Goal: Task Accomplishment & Management: Manage account settings

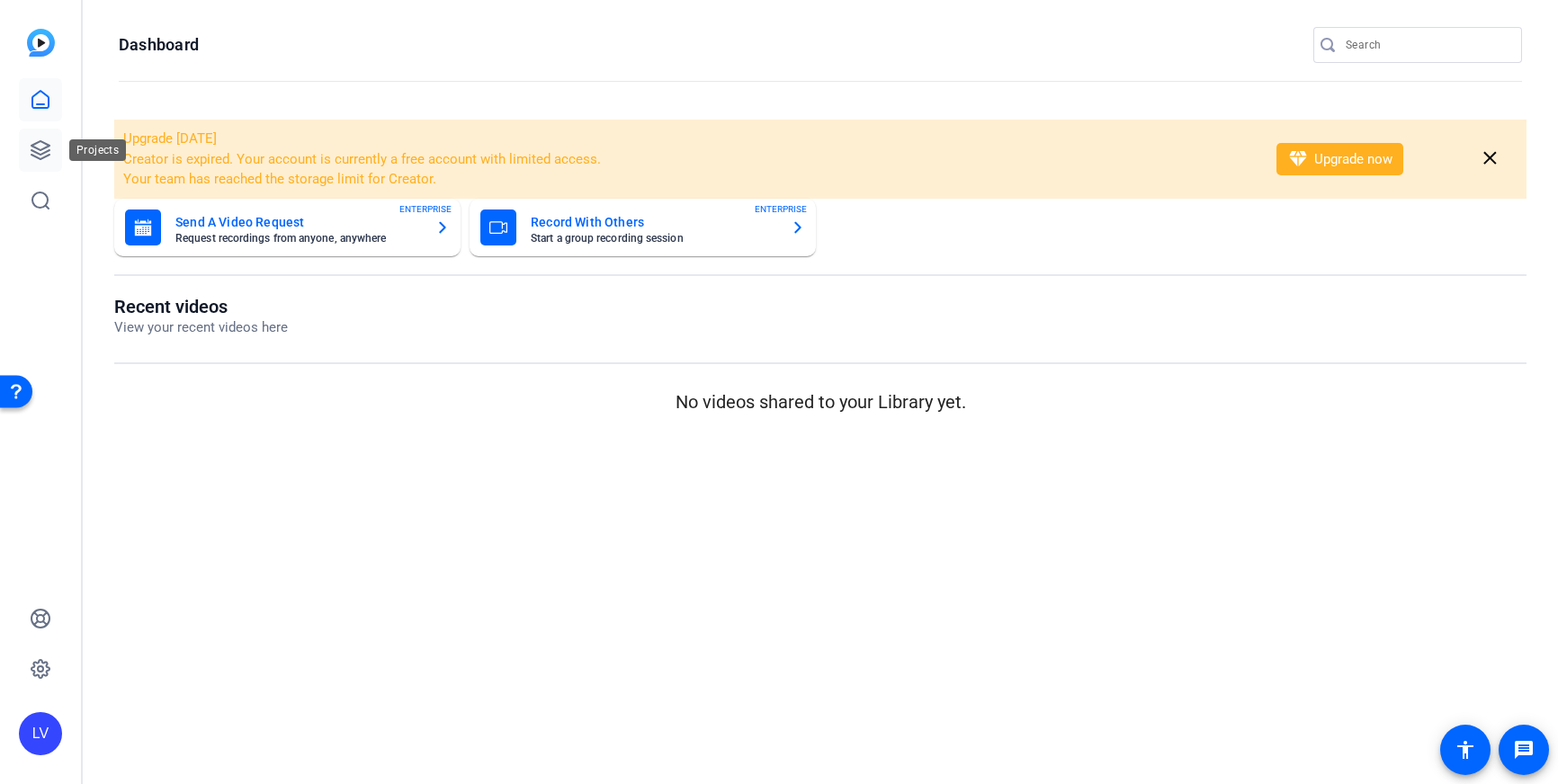
click at [35, 155] on icon at bounding box center [41, 150] width 22 height 22
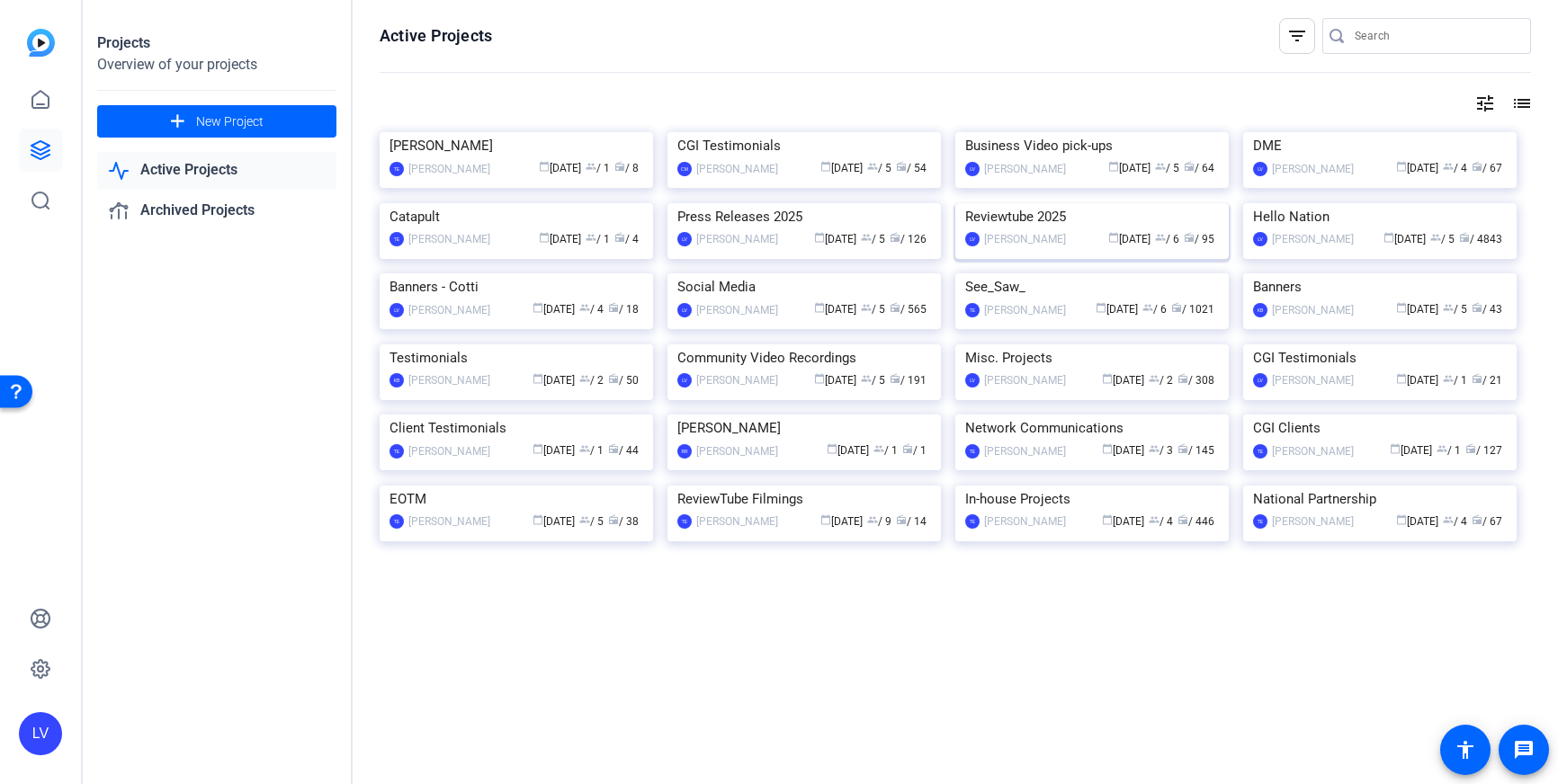
click at [1112, 203] on img at bounding box center [1093, 203] width 274 height 0
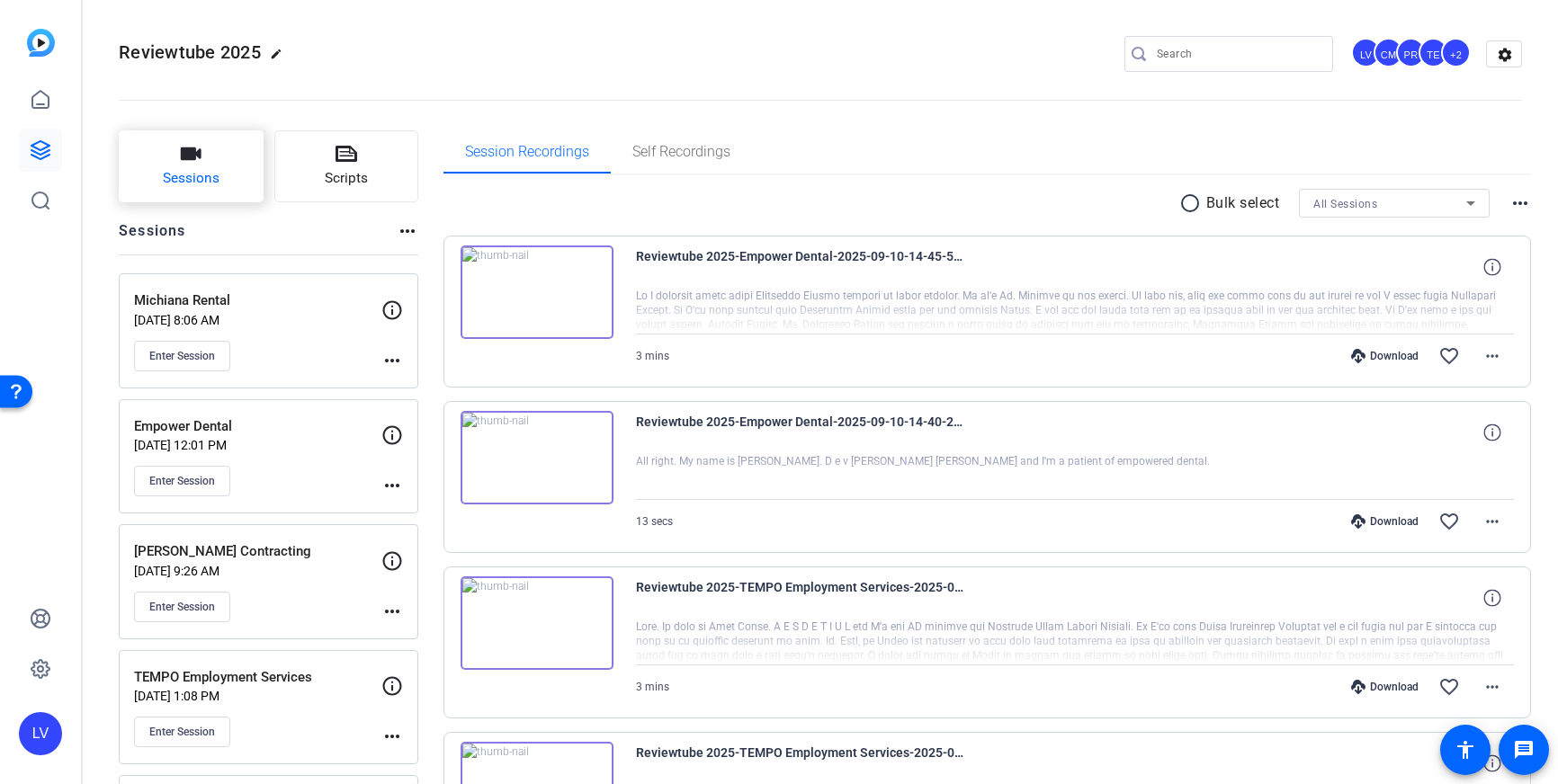
click at [195, 194] on button "Sessions" at bounding box center [191, 166] width 145 height 72
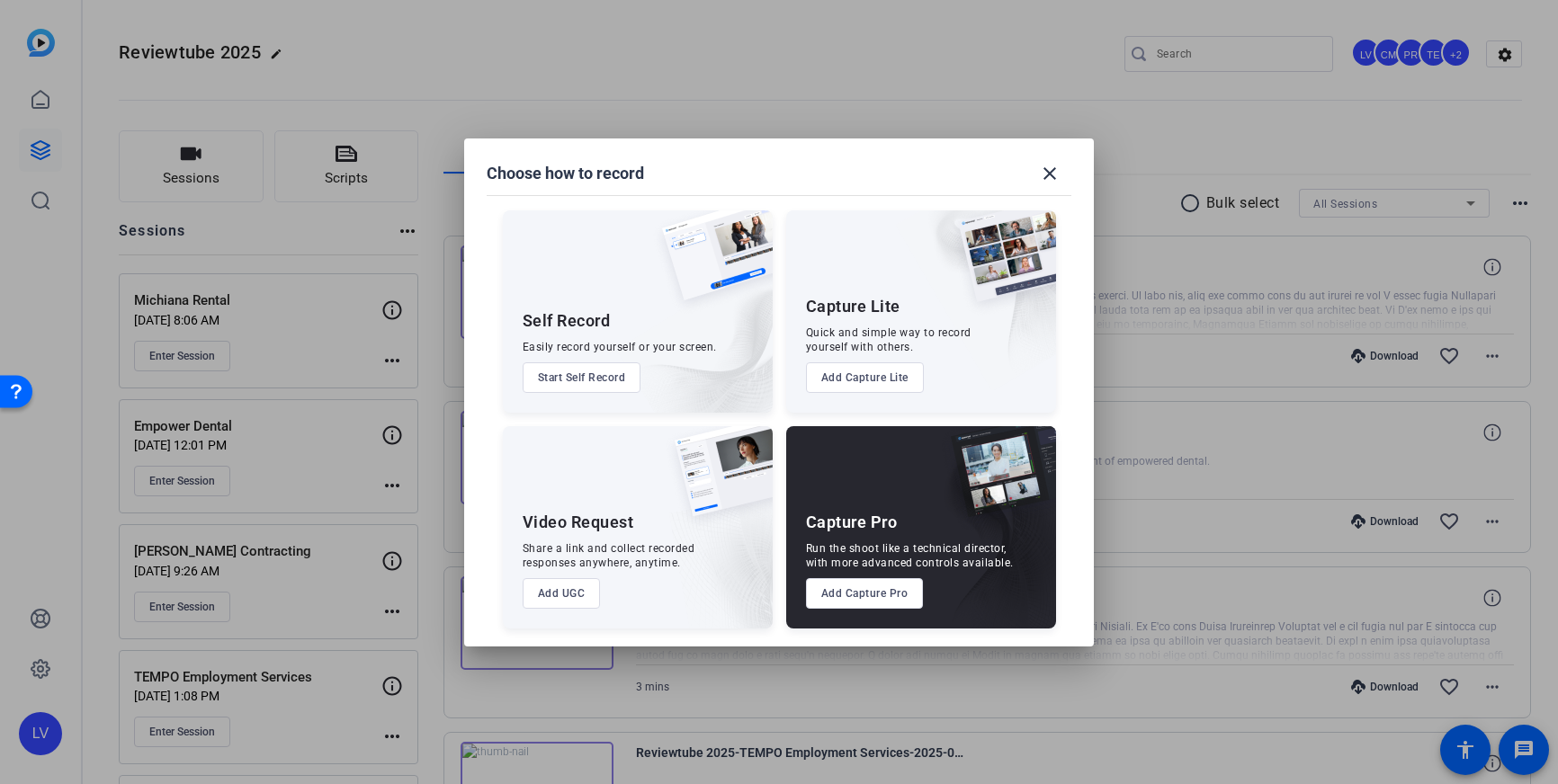
click at [854, 595] on button "Add Capture Pro" at bounding box center [865, 594] width 118 height 31
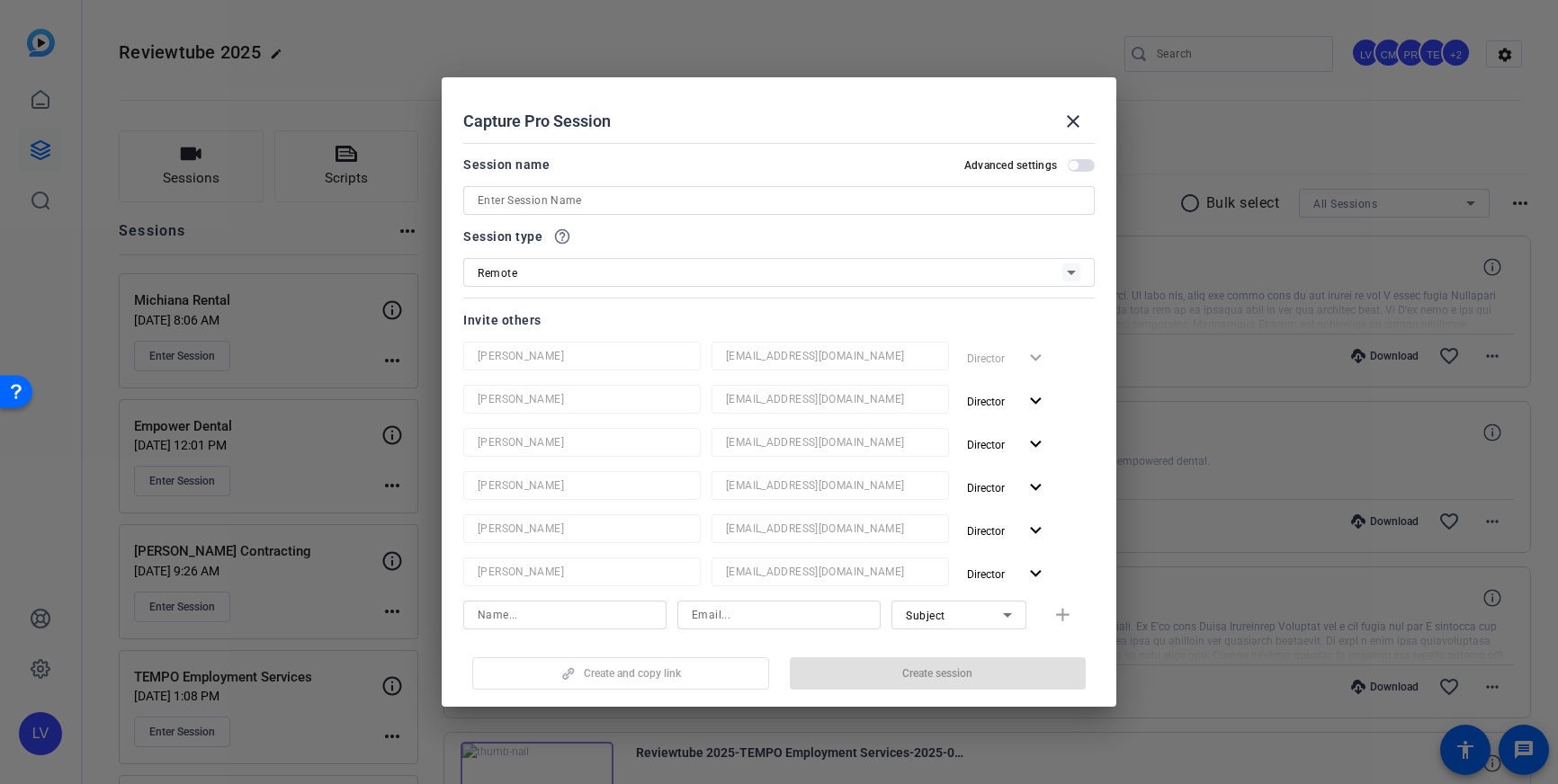
click at [713, 209] on input at bounding box center [779, 200] width 603 height 22
paste input "This is [PERSON_NAME] with CGI and Reviewtube. For our meeting at 8:30am EST, t…"
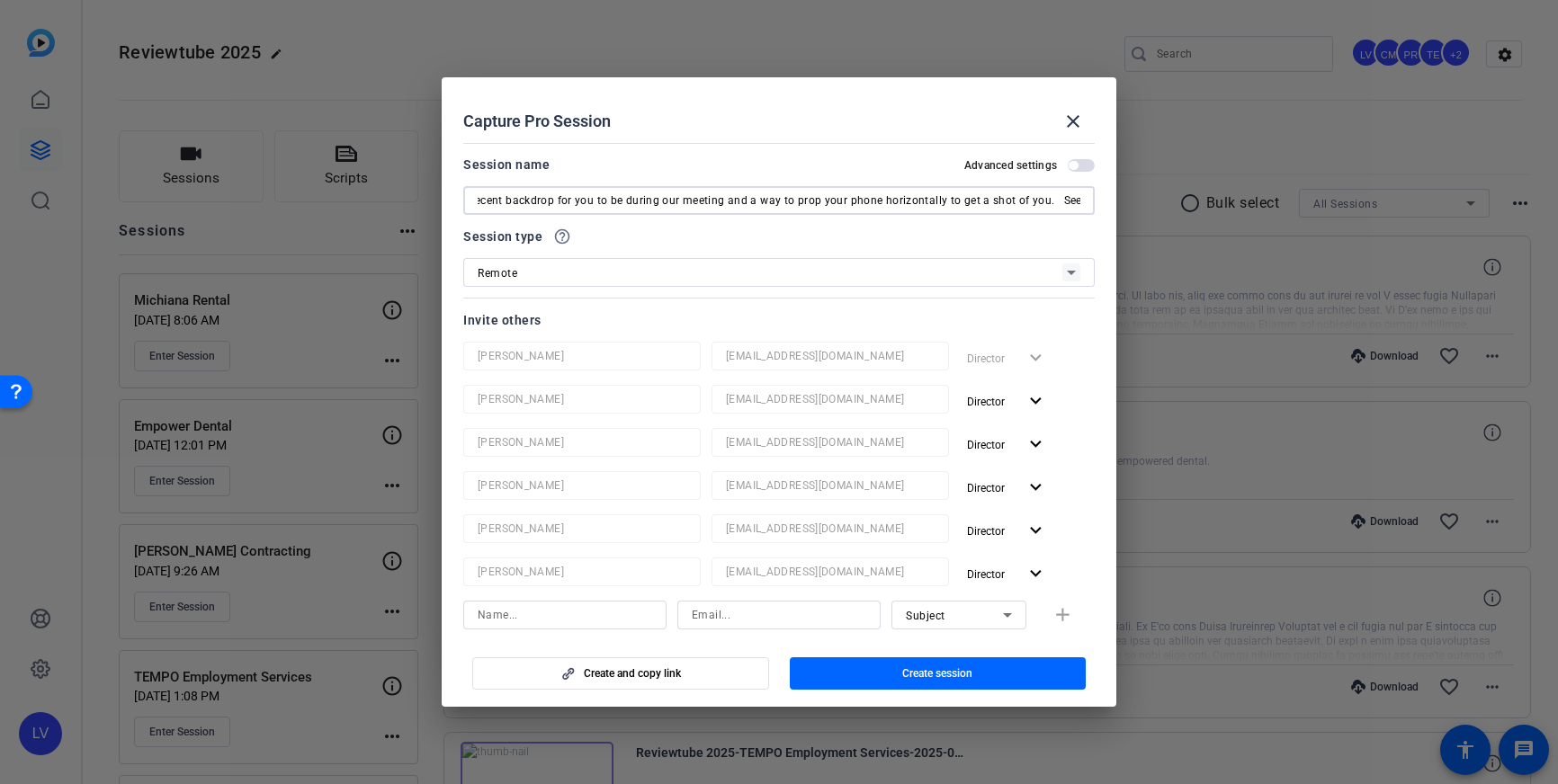
type input "This is [PERSON_NAME] with CGI and Reviewtube. For our meeting at 8:30am EST, t…"
drag, startPoint x: 1085, startPoint y: 198, endPoint x: 830, endPoint y: 197, distance: 255.0
click at [830, 197] on div "This is [PERSON_NAME] with CGI and Reviewtube. For our meeting at 8:30am EST, t…" at bounding box center [779, 200] width 631 height 29
drag, startPoint x: 1066, startPoint y: 198, endPoint x: 380, endPoint y: 193, distance: 686.0
click at [380, 193] on div "Choose how to record close Self Record Easily record yourself or your screen. S…" at bounding box center [779, 392] width 1558 height 784
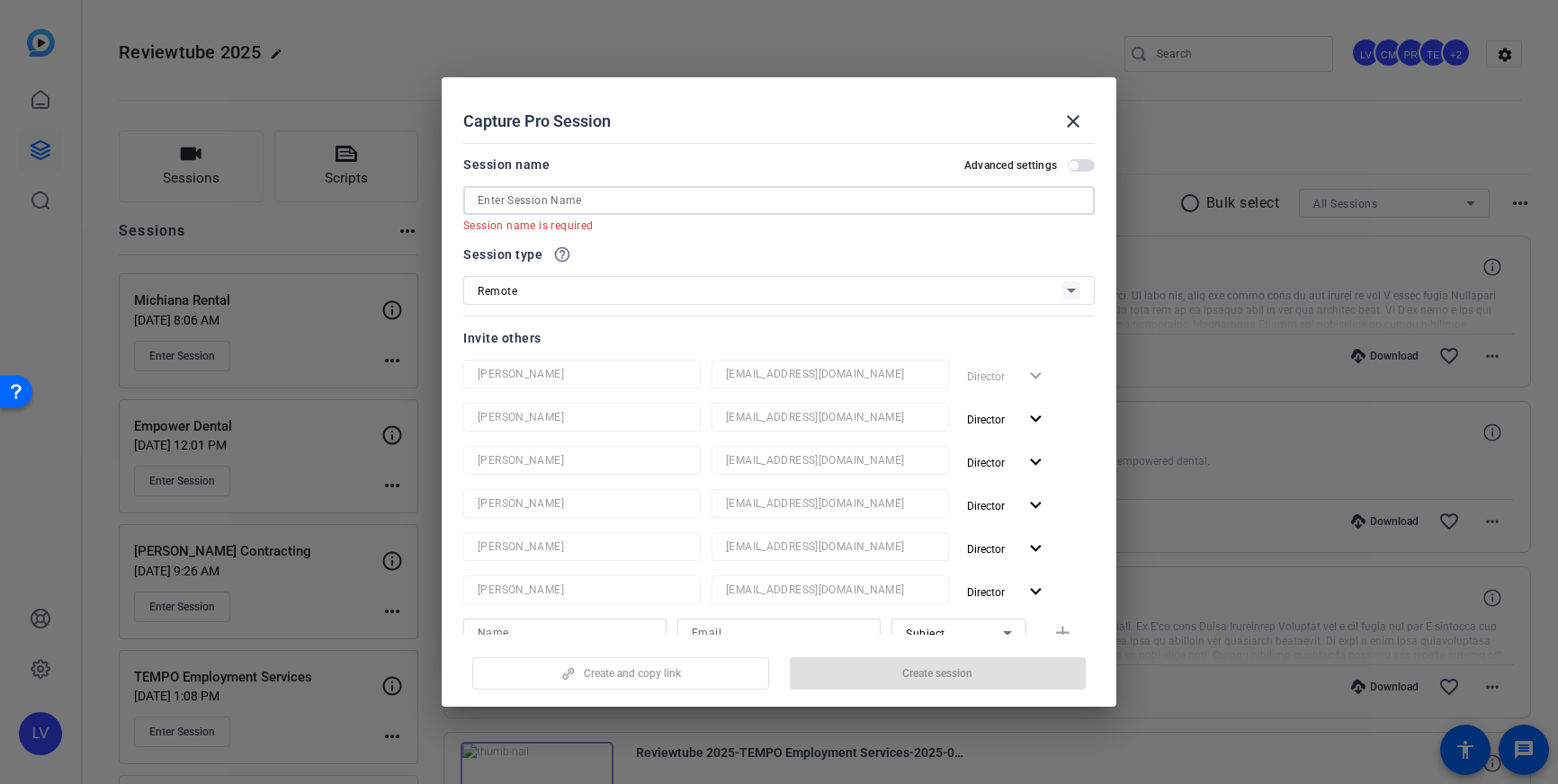
paste input "[PERSON_NAME] Abstract & Sabine Title Company"
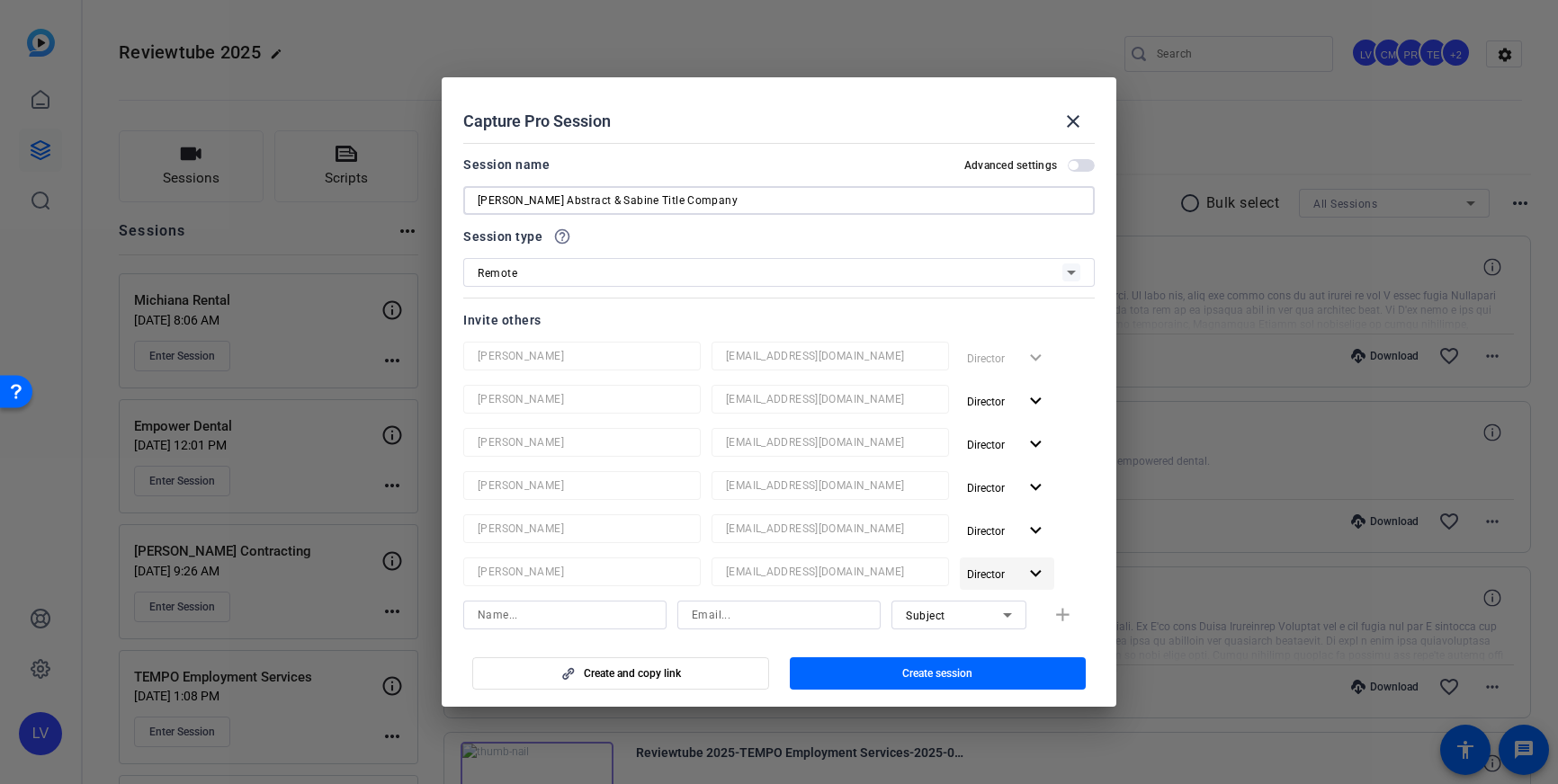
type input "[PERSON_NAME] Abstract & Sabine Title Company"
click at [1038, 577] on mat-icon "expand_more" at bounding box center [1036, 574] width 23 height 23
drag, startPoint x: 1008, startPoint y: 640, endPoint x: 998, endPoint y: 641, distance: 10.0
click at [1008, 640] on span "Remove User" at bounding box center [1007, 643] width 66 height 13
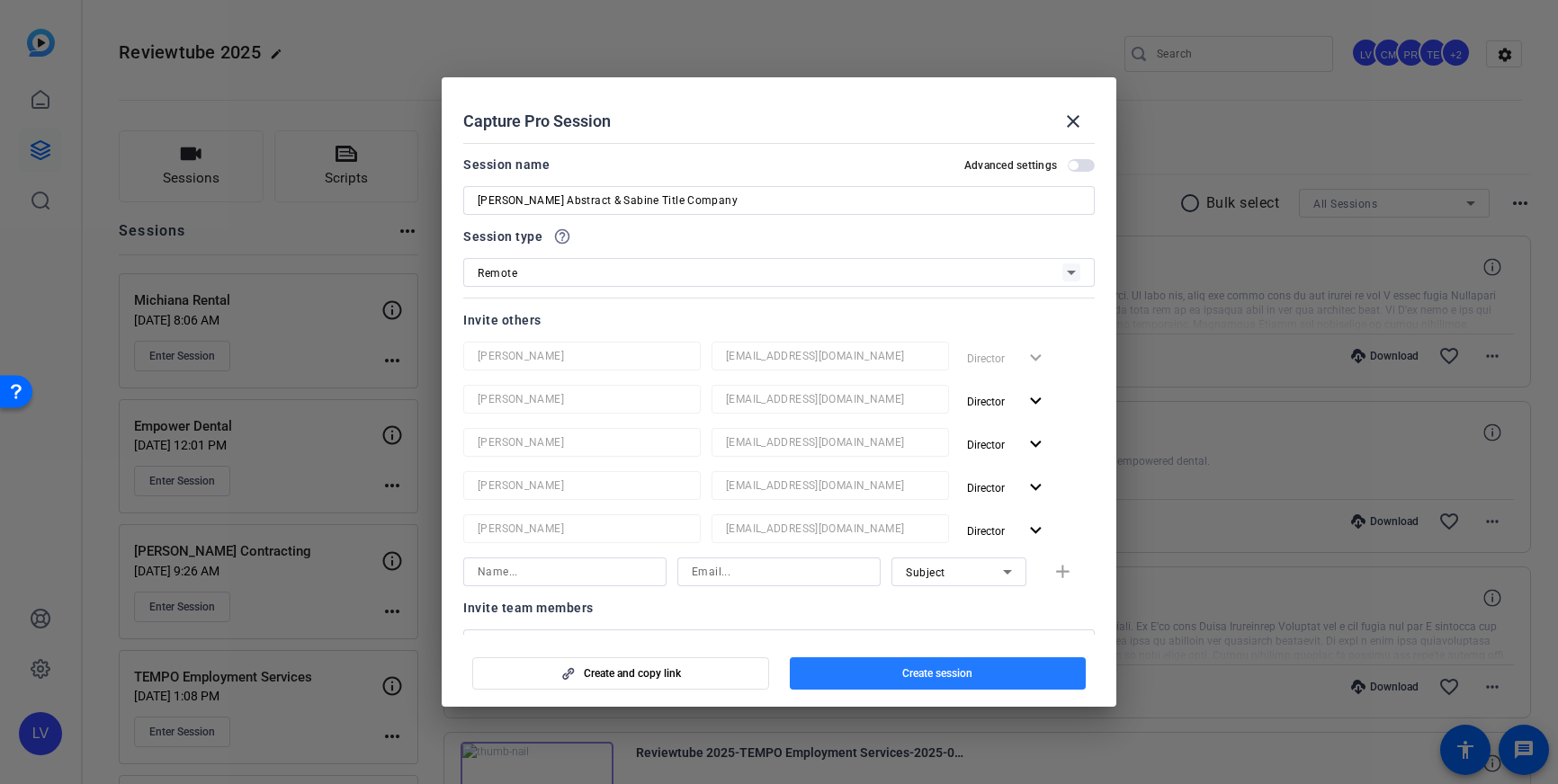
click at [940, 674] on span "Create session" at bounding box center [937, 673] width 70 height 15
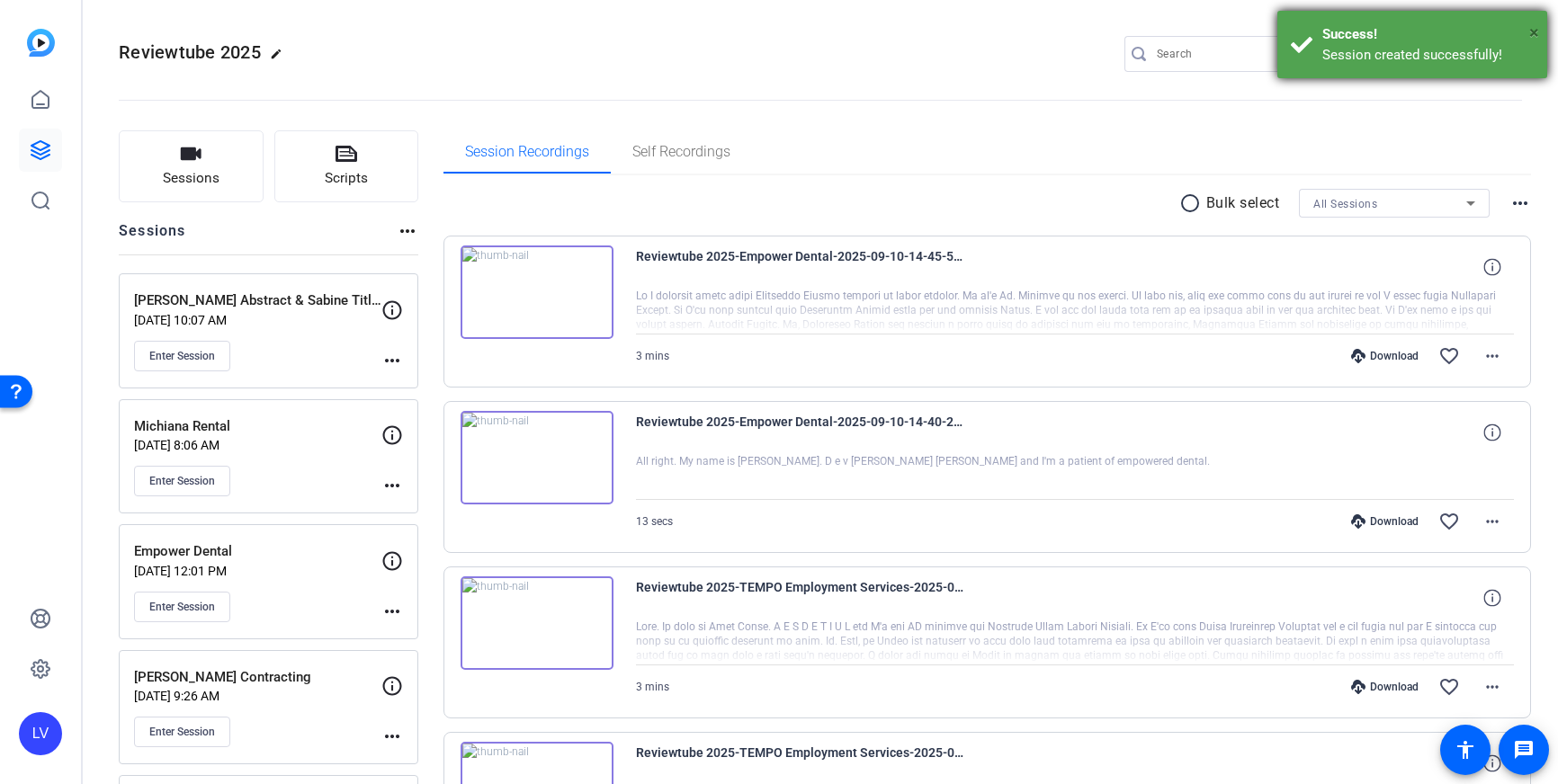
click at [1537, 28] on span "×" at bounding box center [1534, 33] width 10 height 22
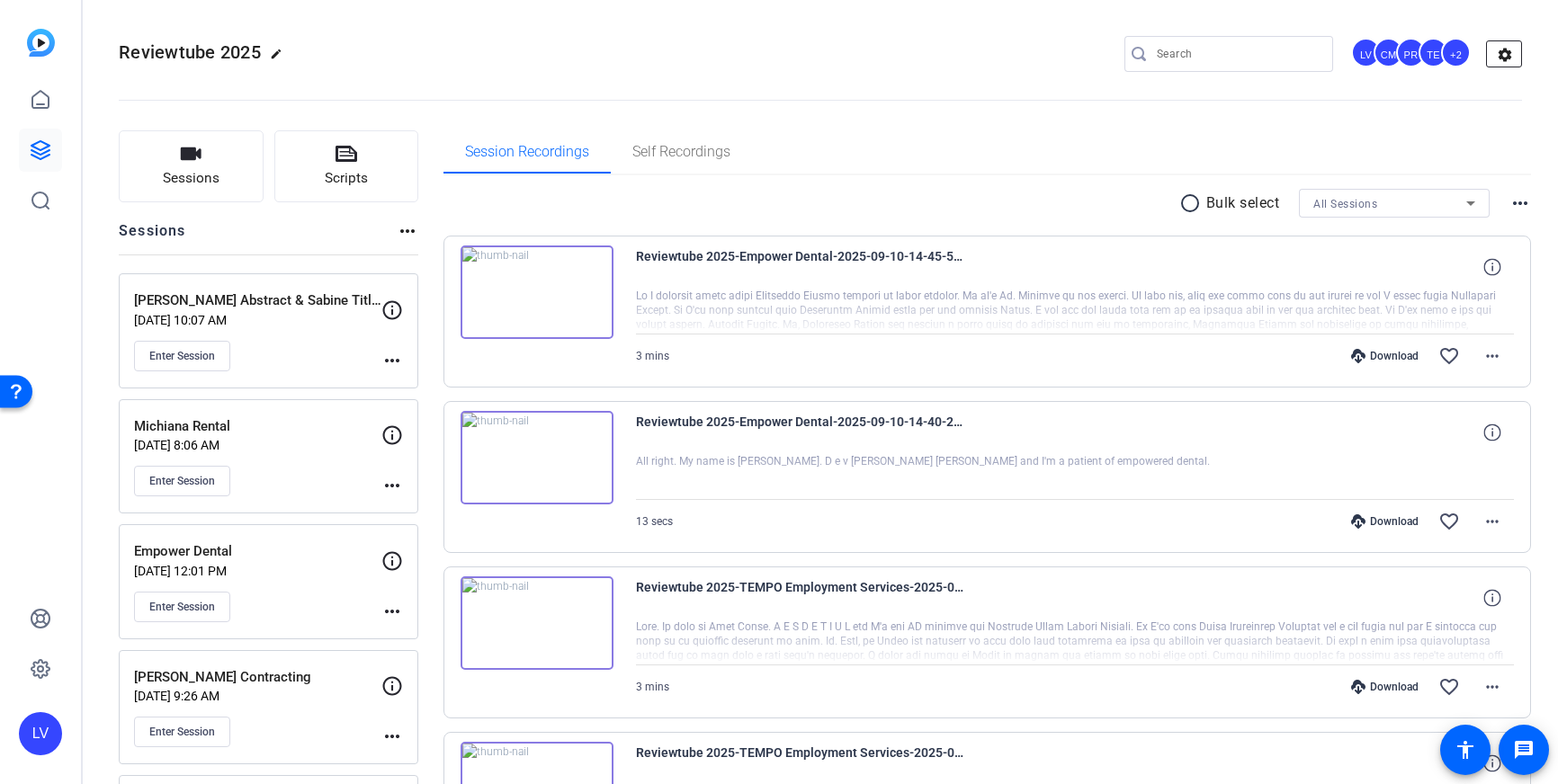
click at [1504, 52] on mat-icon "settings" at bounding box center [1505, 55] width 36 height 27
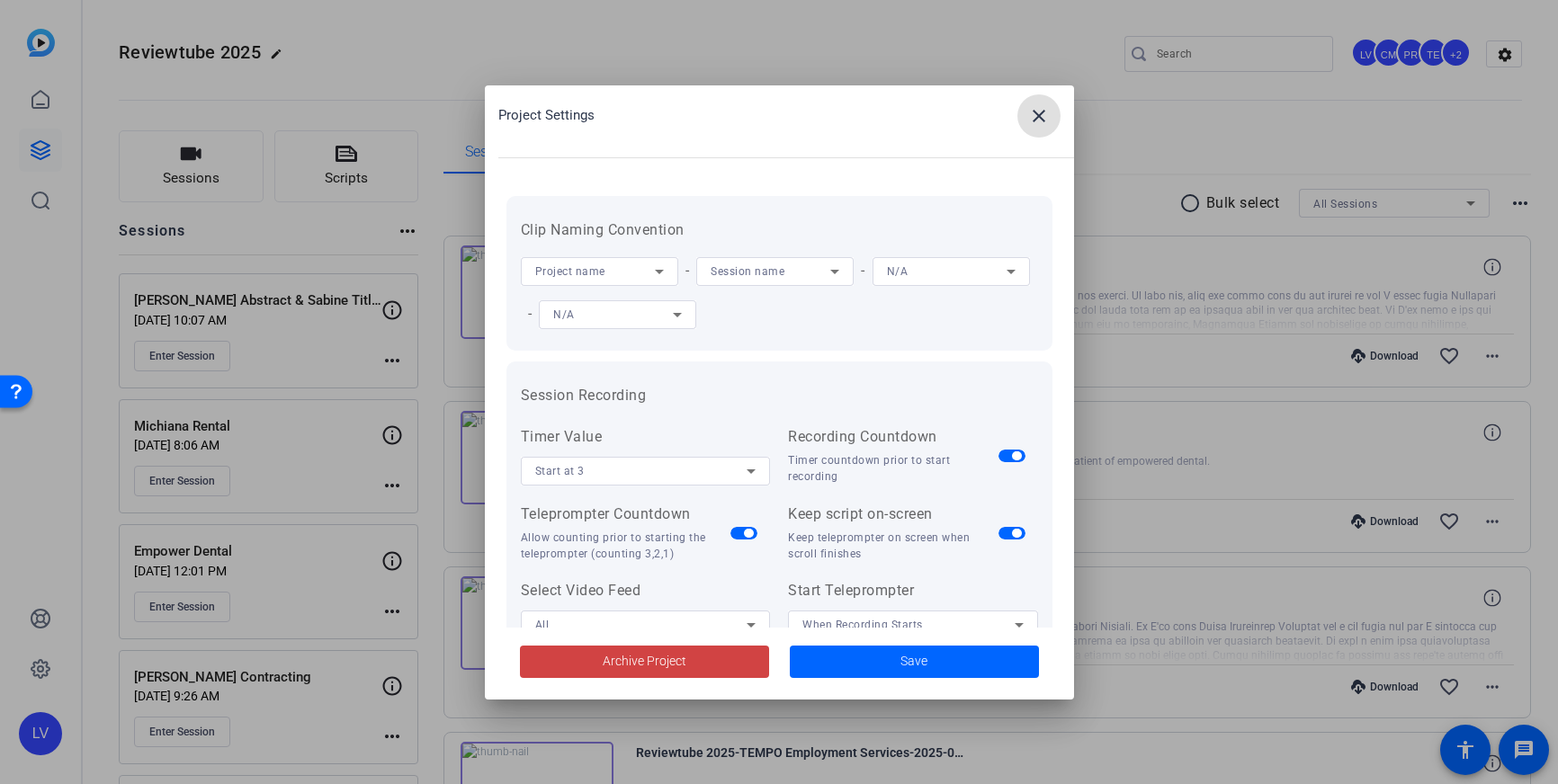
click at [1340, 92] on div at bounding box center [779, 392] width 1558 height 784
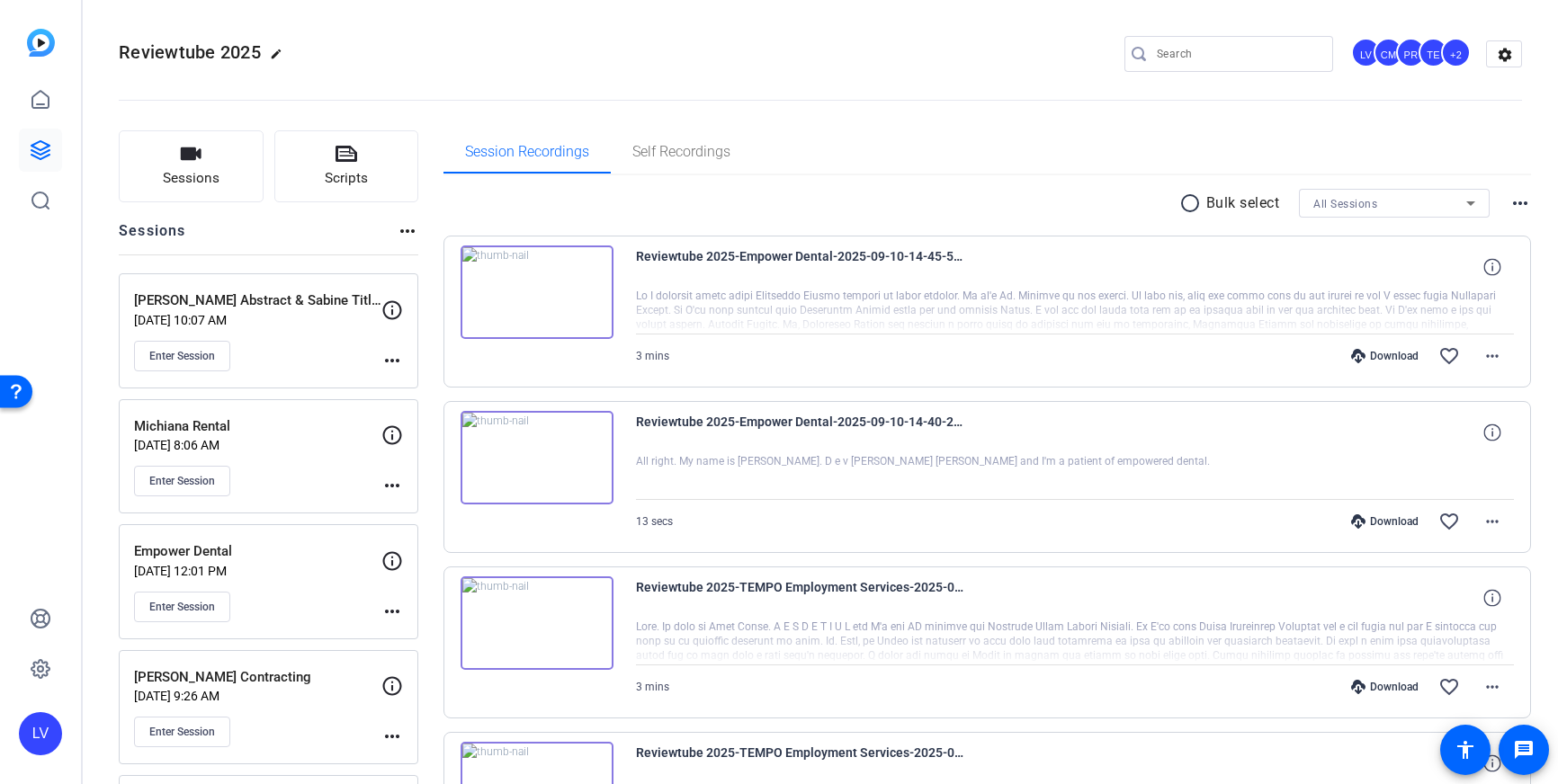
click at [1439, 52] on div "TE" at bounding box center [1434, 53] width 30 height 30
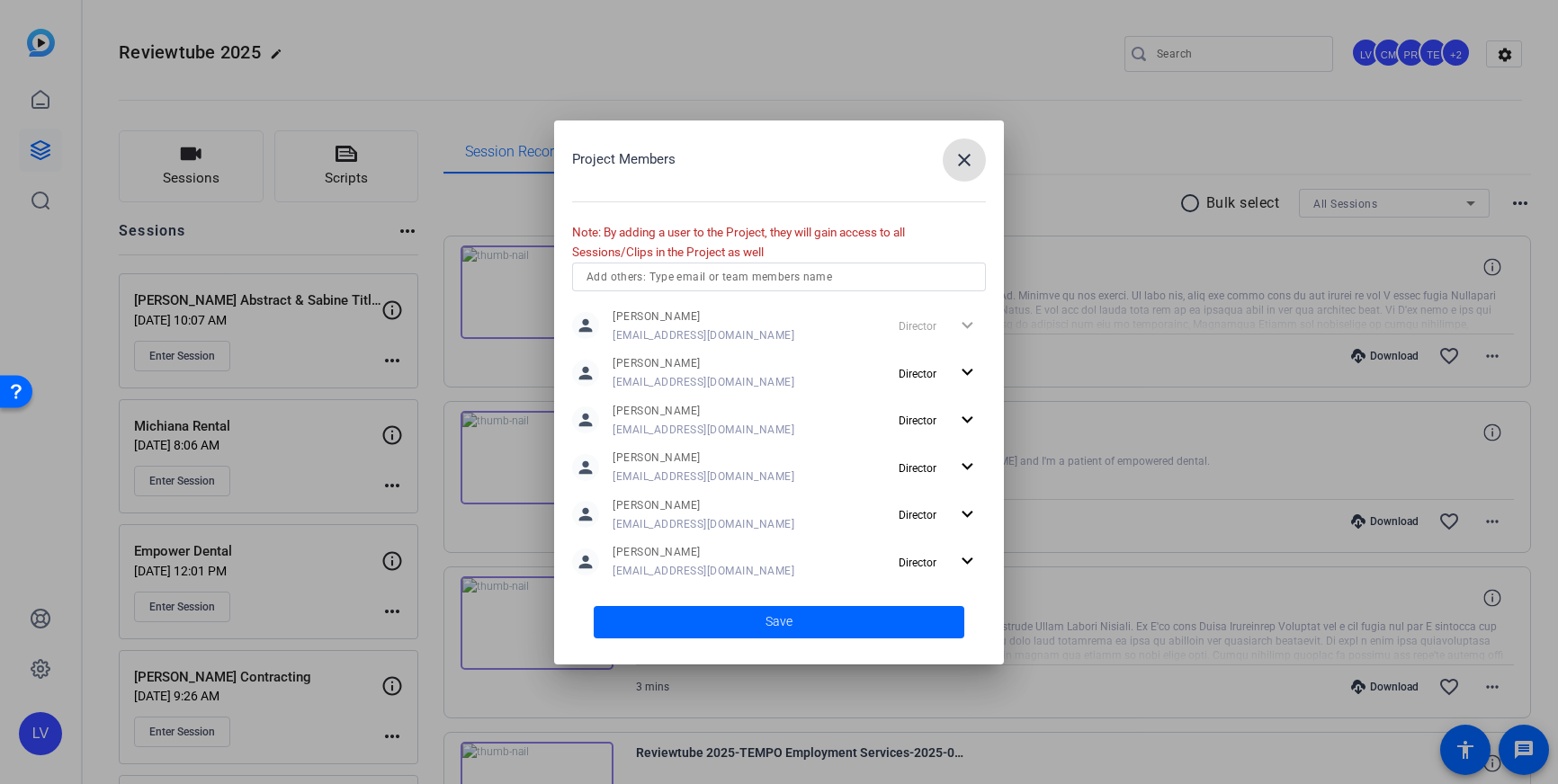
scroll to position [5, 0]
click at [961, 555] on mat-icon "expand_more" at bounding box center [968, 557] width 23 height 23
click at [942, 628] on span "Remove User" at bounding box center [939, 626] width 66 height 13
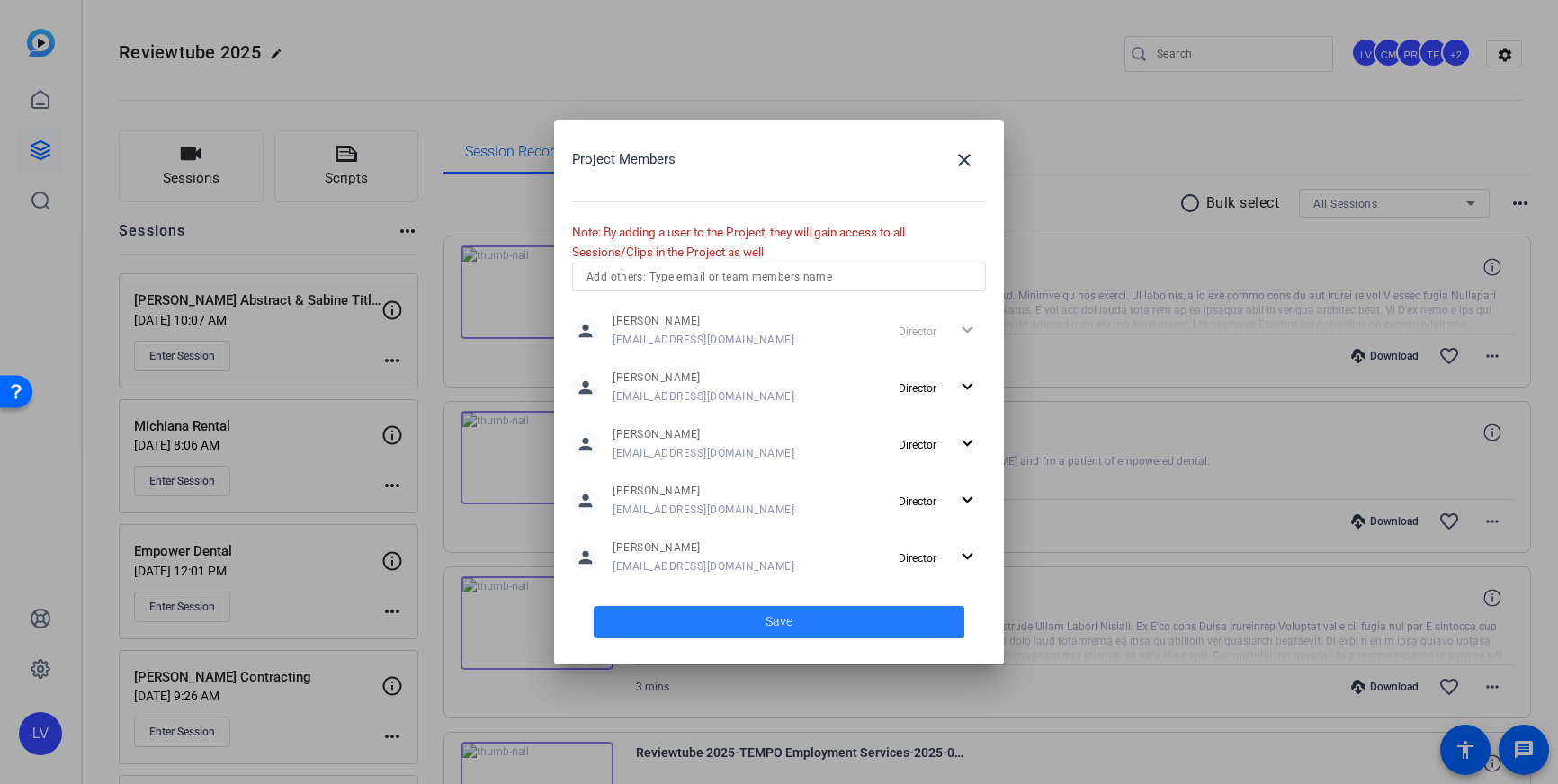
click at [800, 630] on span at bounding box center [779, 623] width 371 height 44
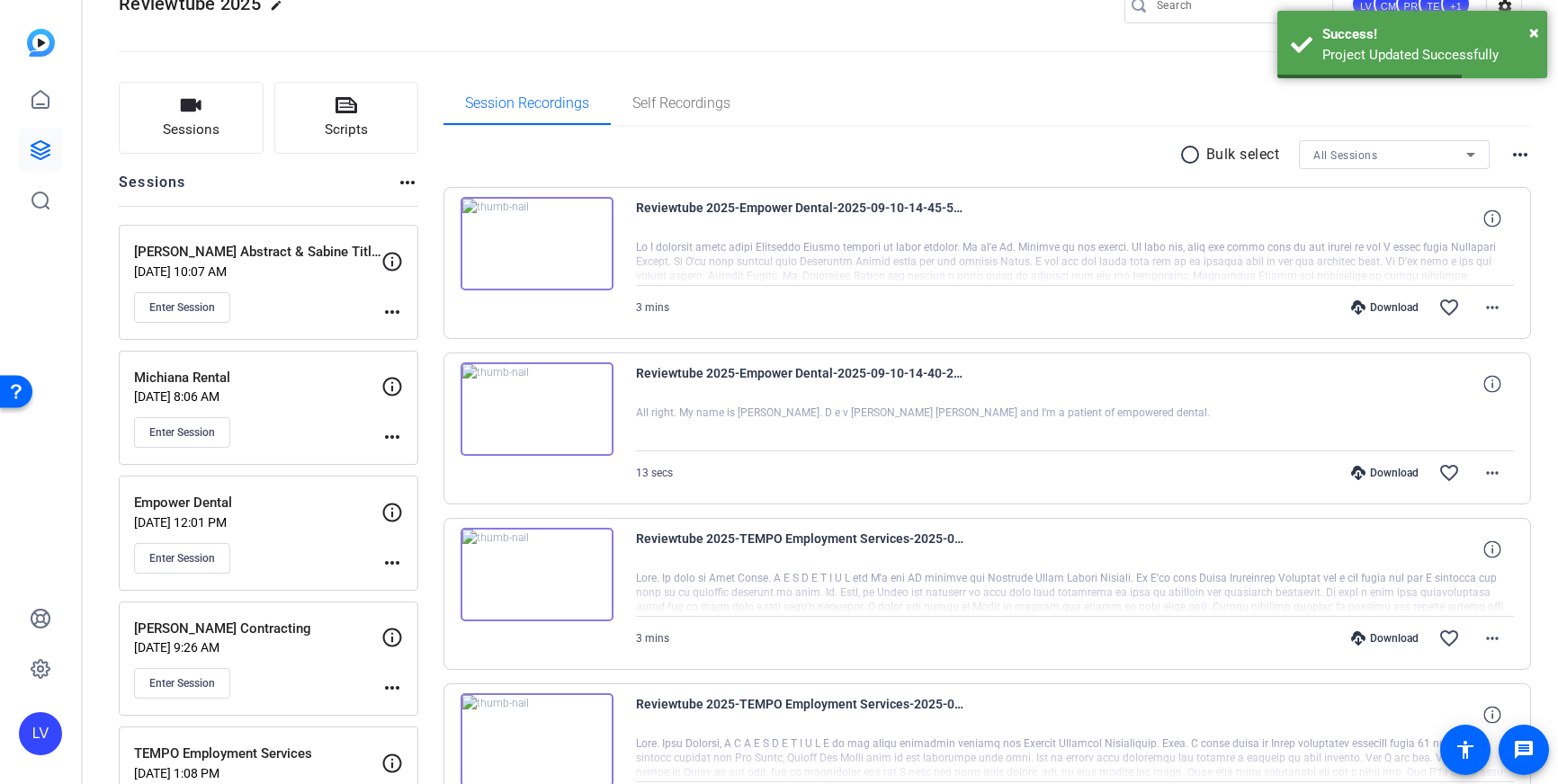
scroll to position [63, 0]
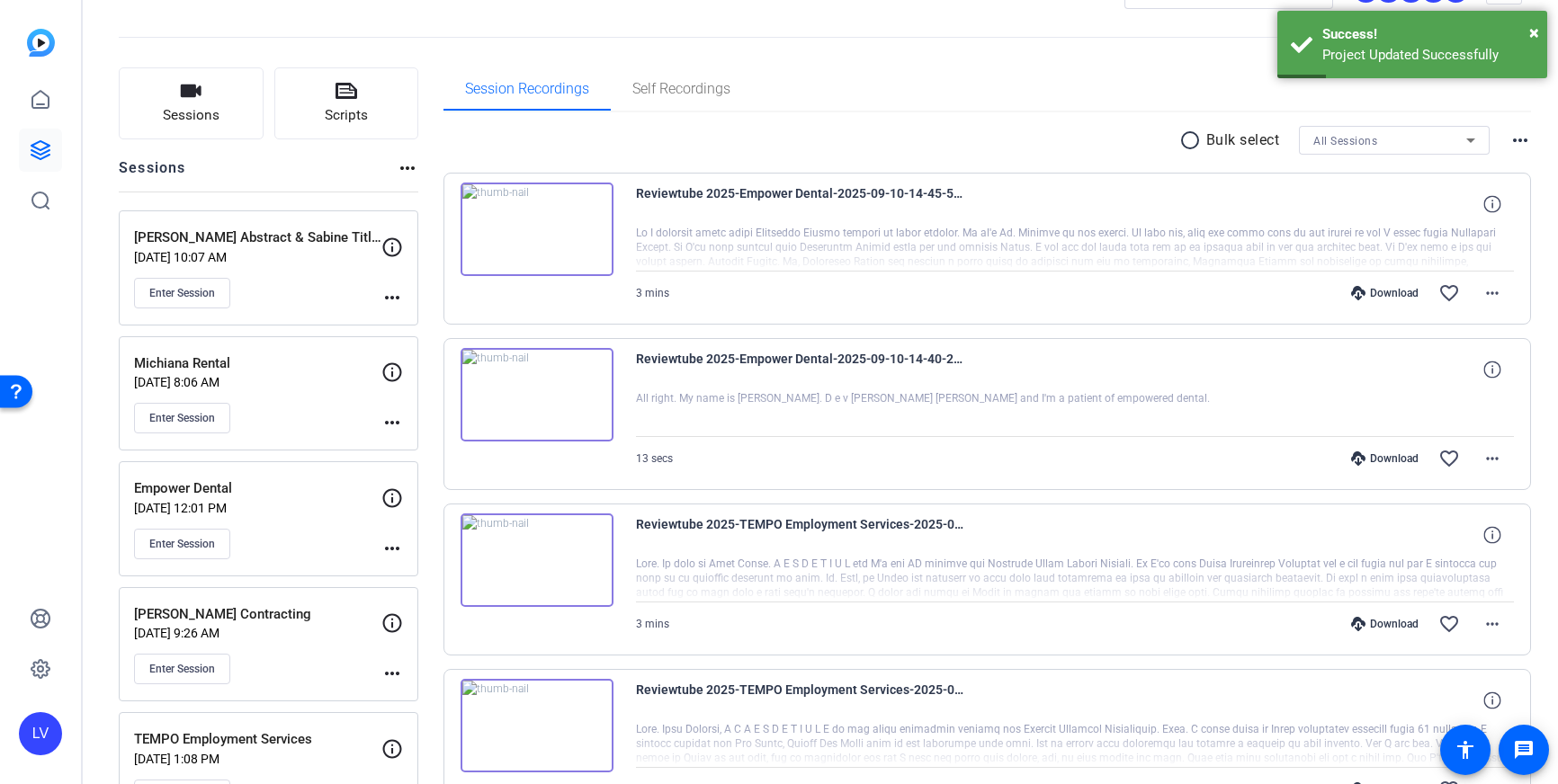
click at [390, 299] on mat-icon "more_horiz" at bounding box center [393, 297] width 22 height 22
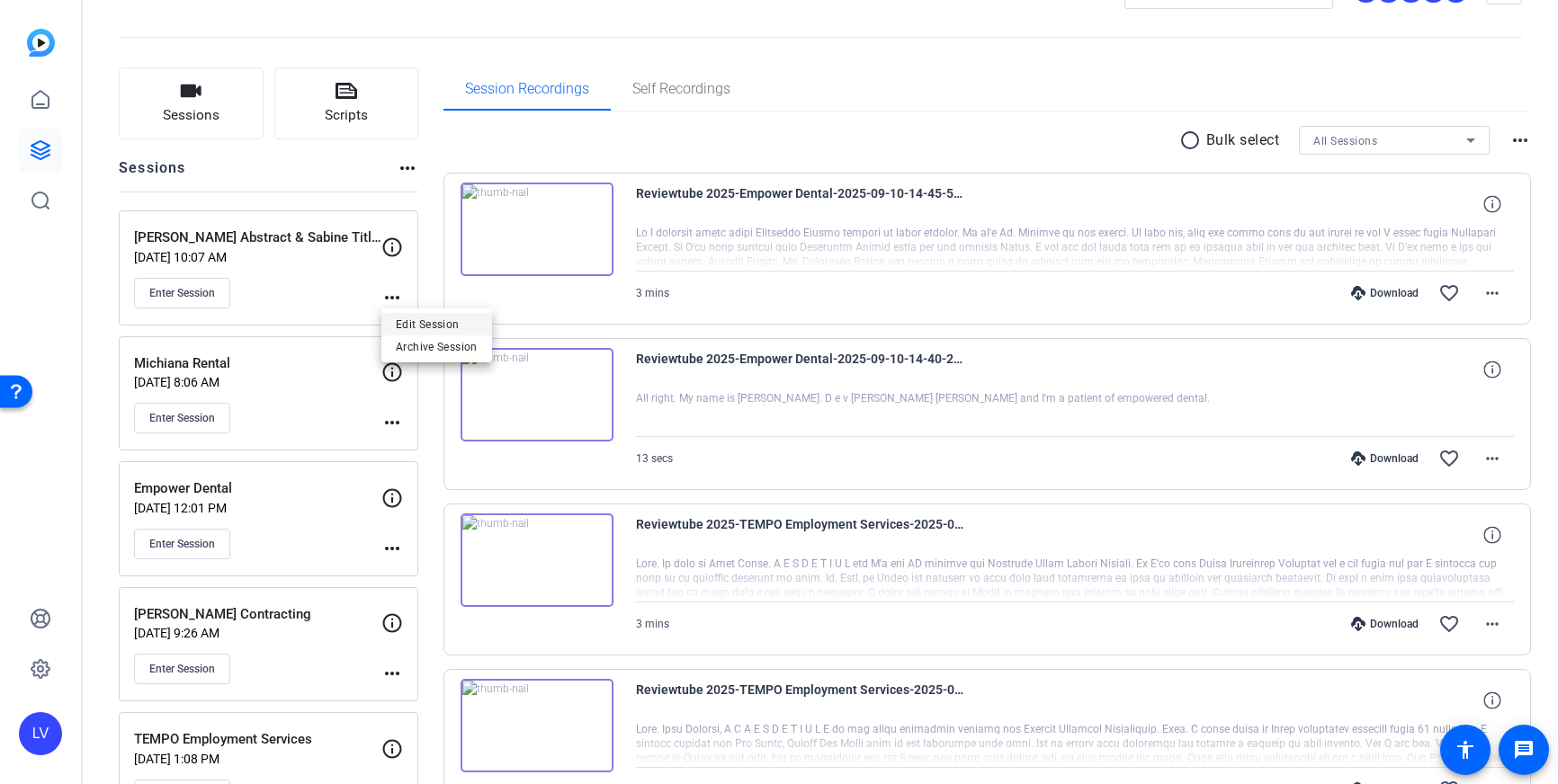
click at [425, 315] on span "Edit Session" at bounding box center [437, 324] width 82 height 22
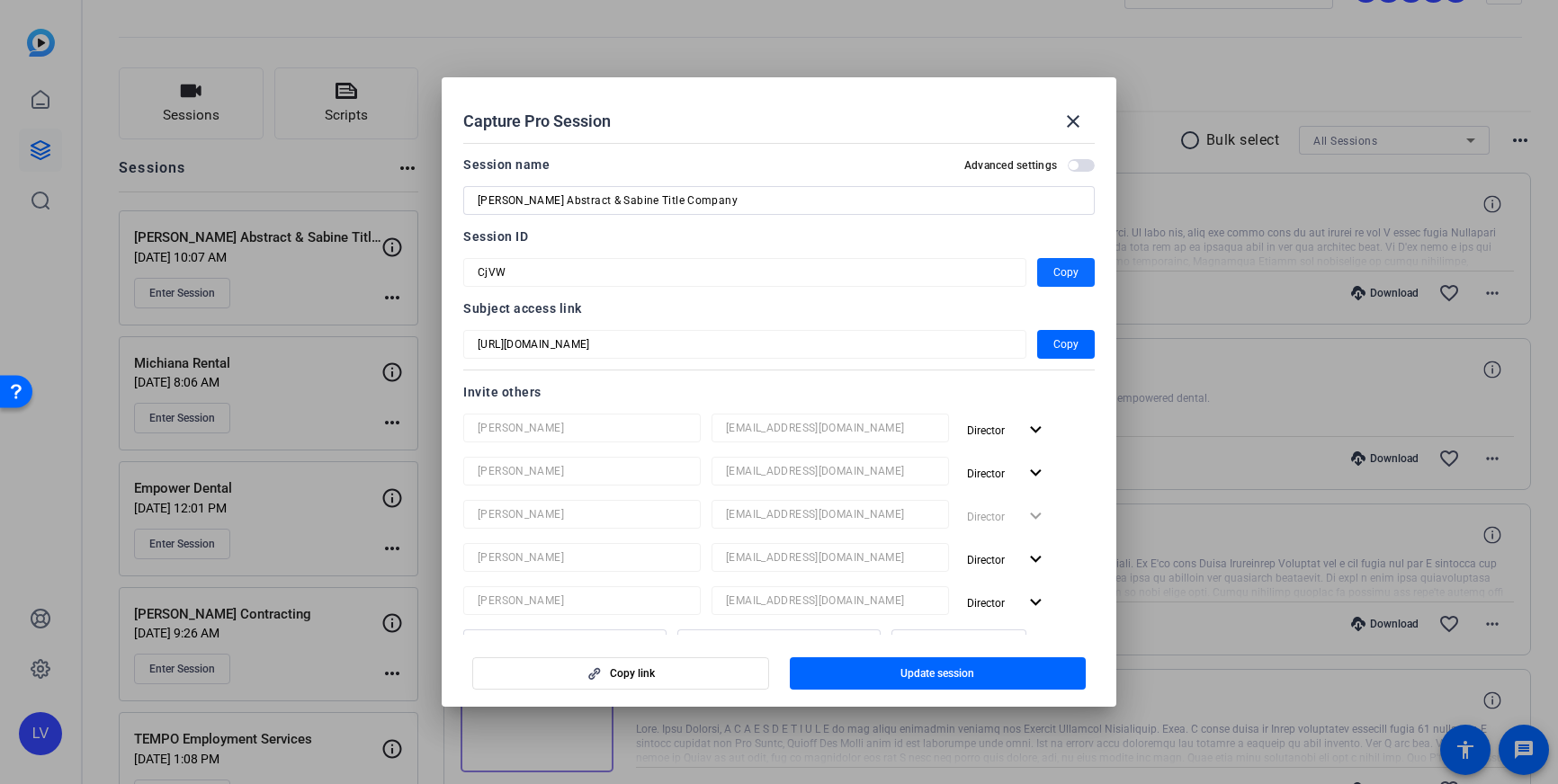
click at [1068, 271] on span "Copy" at bounding box center [1066, 273] width 25 height 22
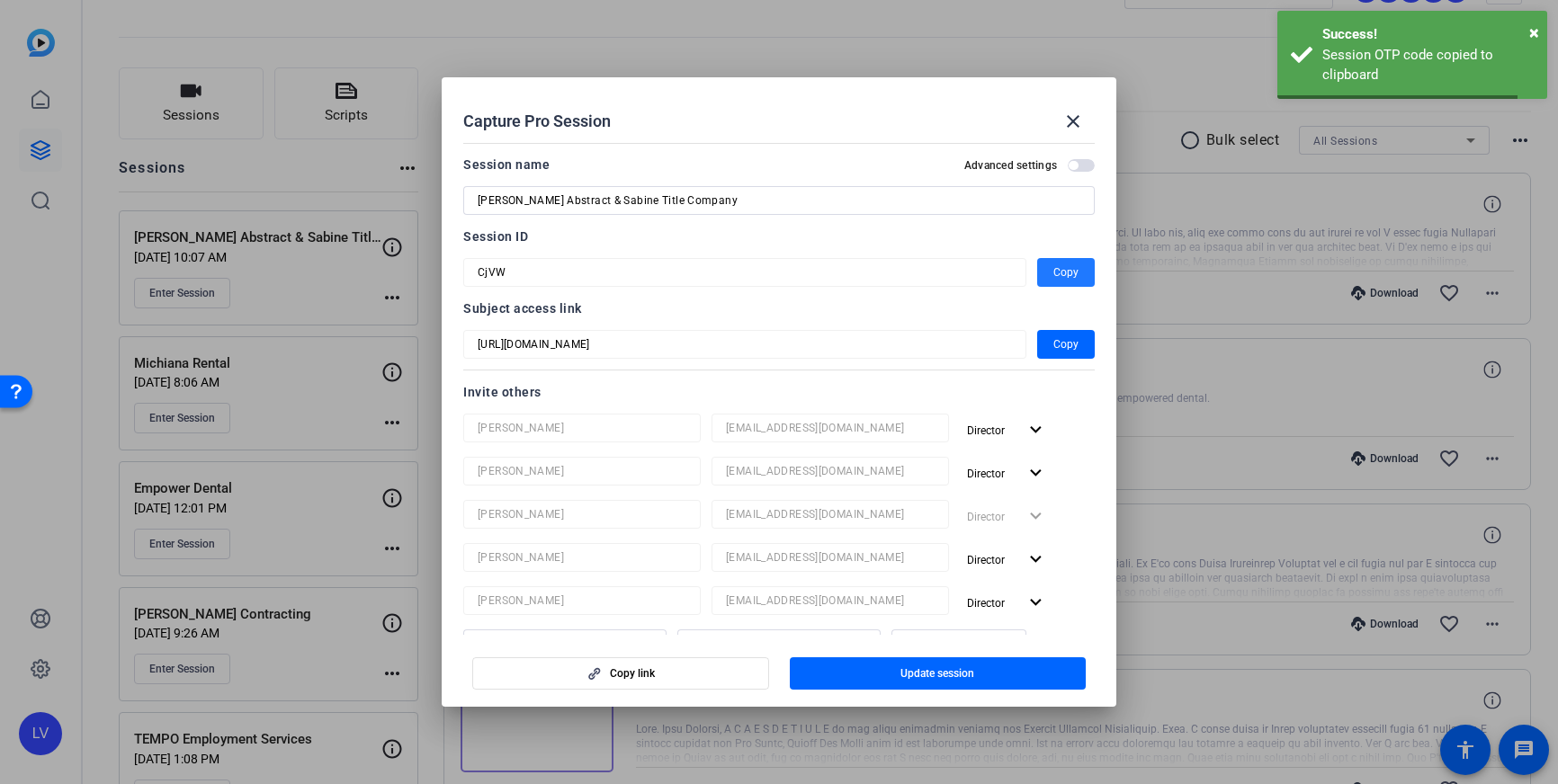
drag, startPoint x: 1071, startPoint y: 118, endPoint x: 643, endPoint y: 4, distance: 442.9
click at [1045, 111] on div "Capture Pro Session close" at bounding box center [779, 121] width 631 height 44
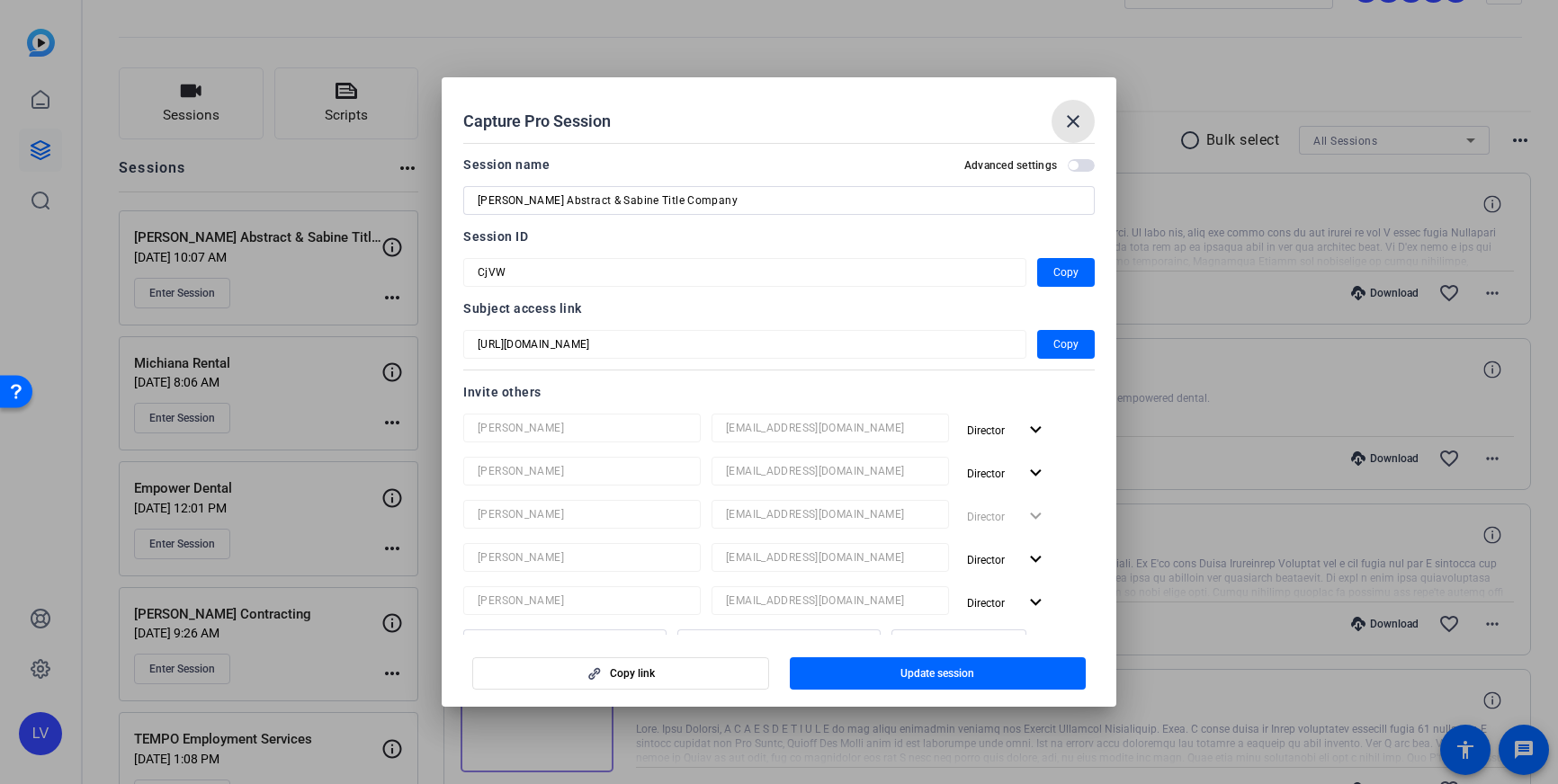
drag, startPoint x: 1079, startPoint y: 116, endPoint x: 687, endPoint y: 120, distance: 392.0
click at [1079, 116] on mat-icon "close" at bounding box center [1074, 121] width 22 height 22
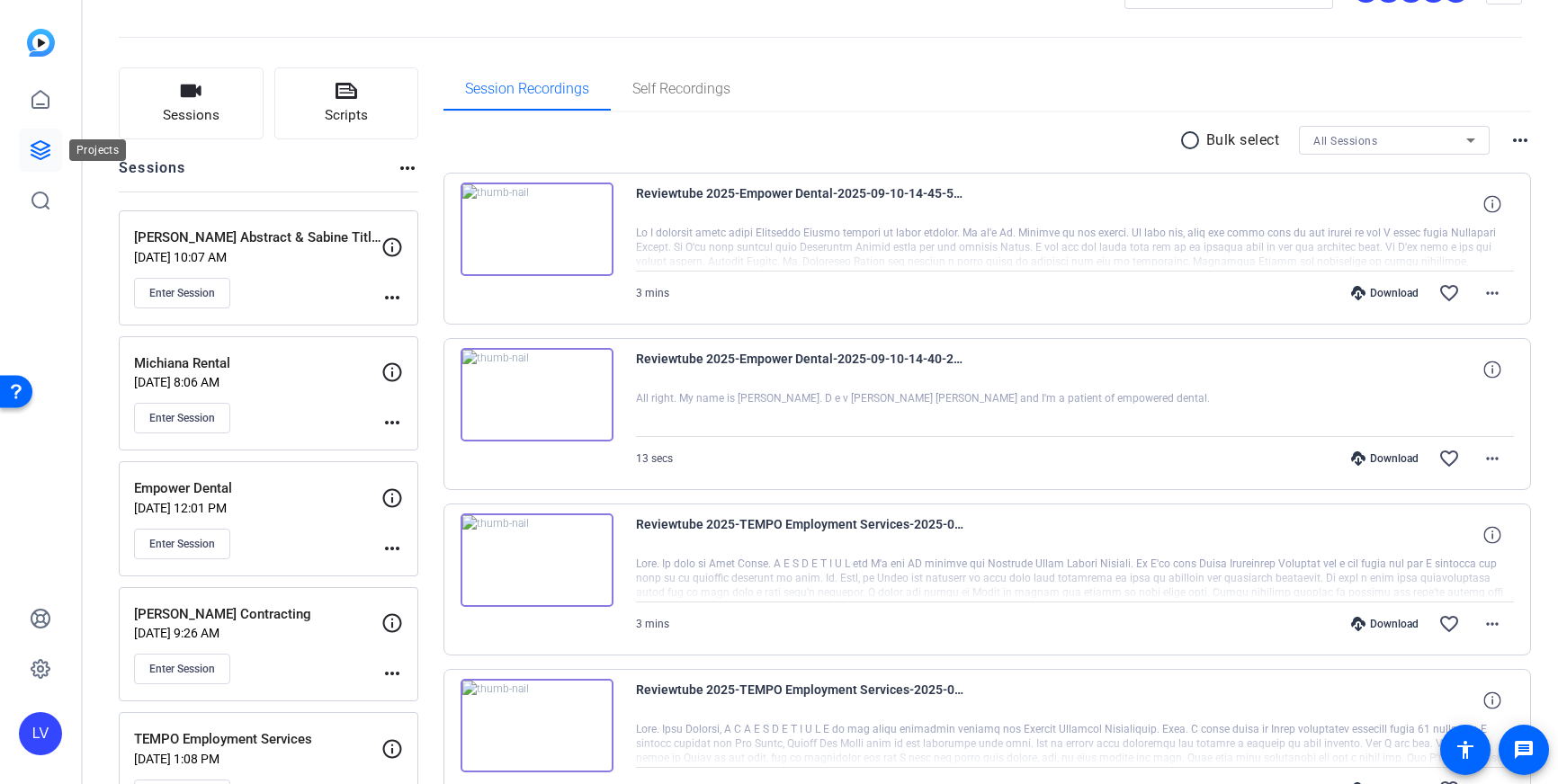
click at [46, 147] on icon at bounding box center [41, 150] width 18 height 18
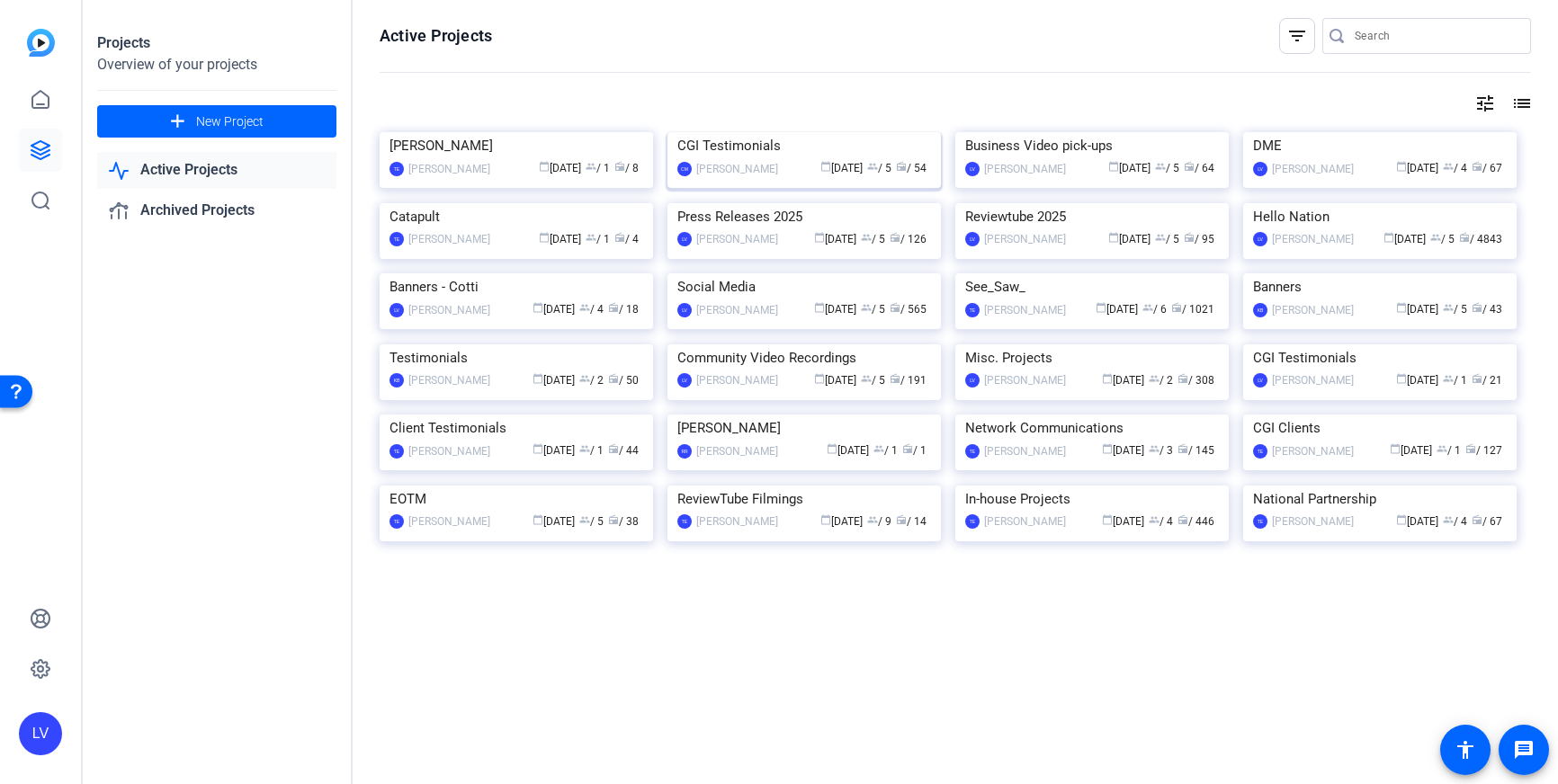
scroll to position [14, 0]
click at [1380, 203] on img at bounding box center [1380, 203] width 274 height 0
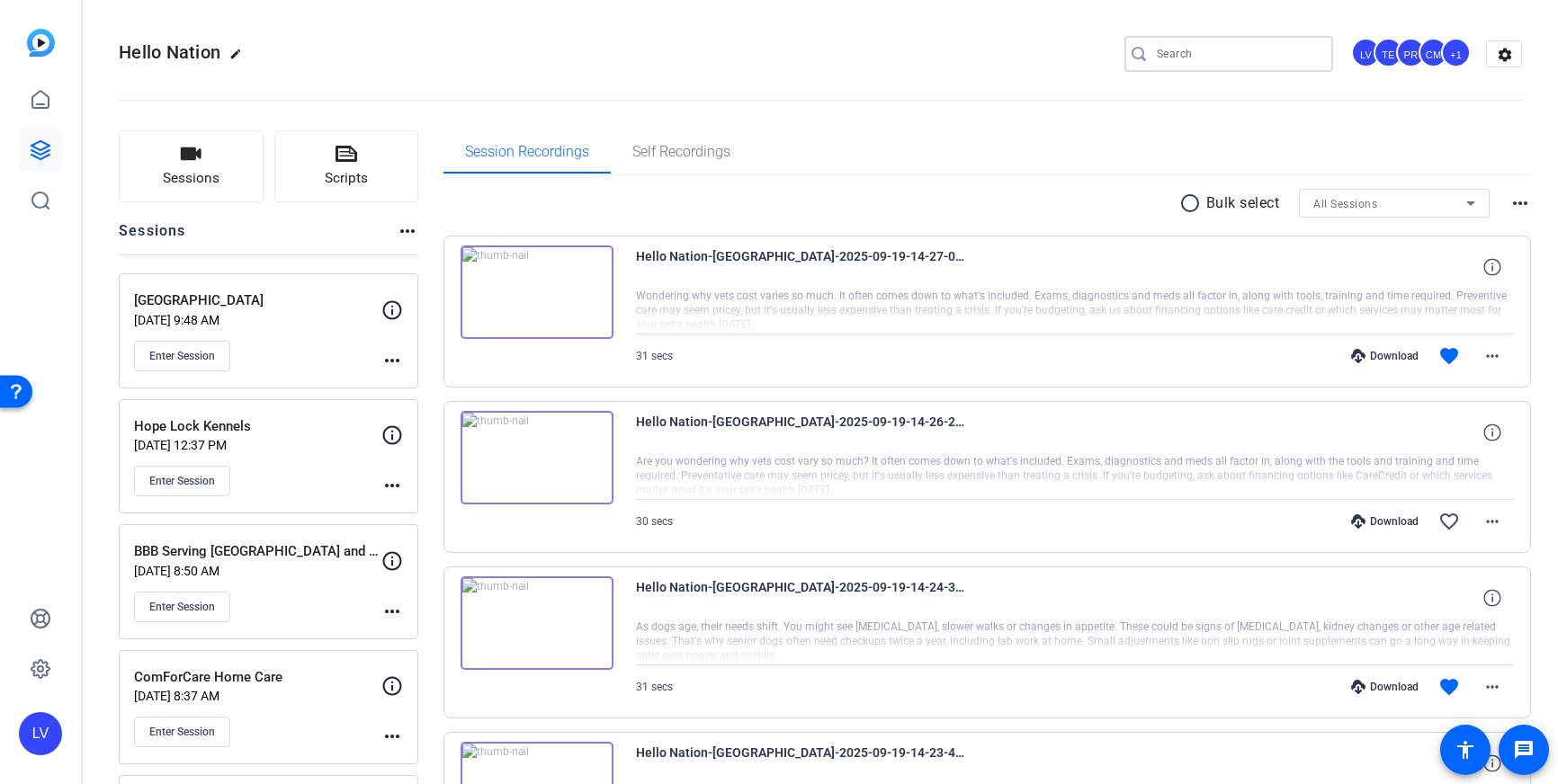
click at [1179, 56] on input "Search" at bounding box center [1238, 54] width 162 height 22
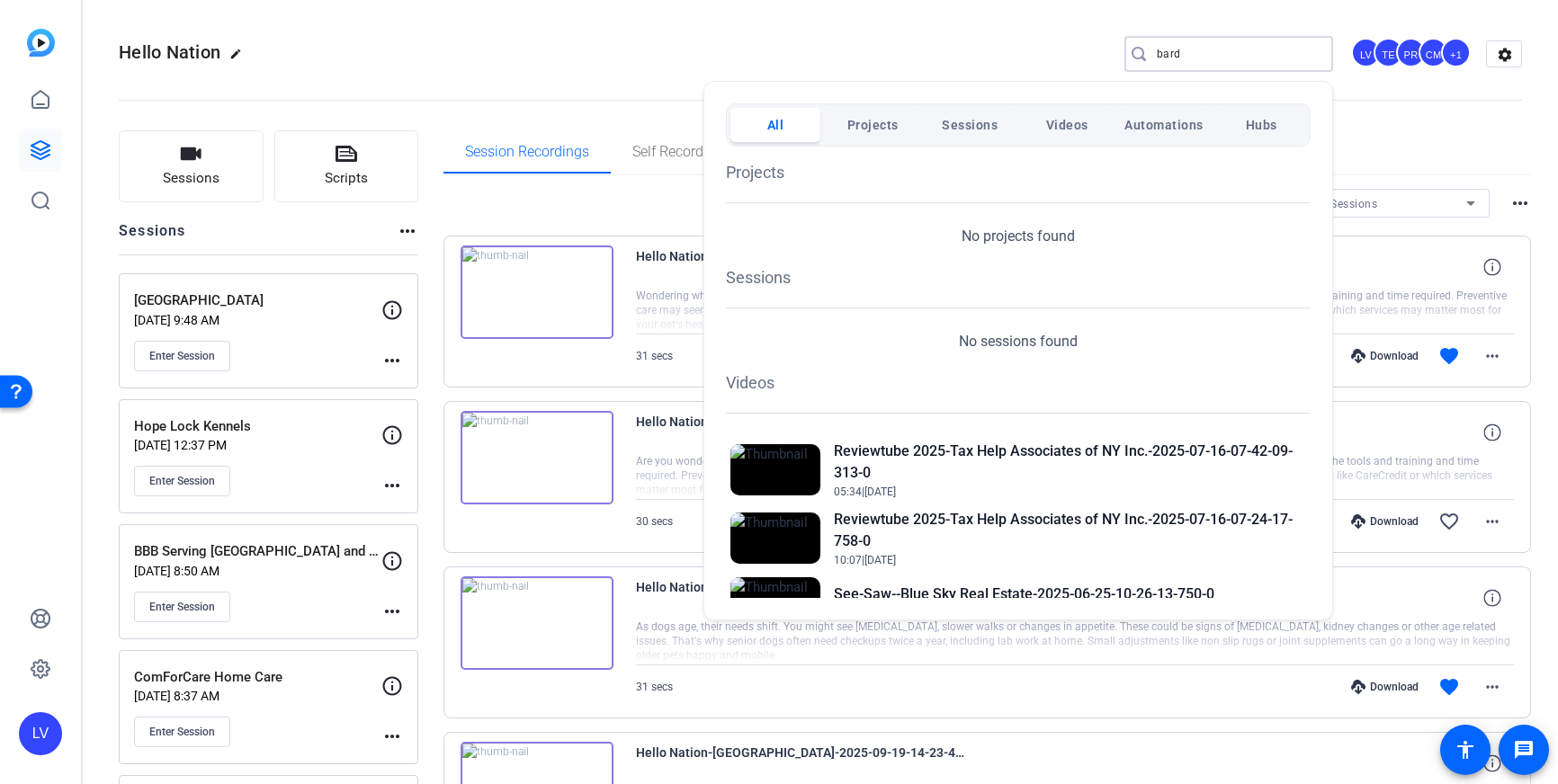
type input "bard"
drag, startPoint x: 1228, startPoint y: 51, endPoint x: 1125, endPoint y: 48, distance: 103.0
click at [1125, 48] on div at bounding box center [779, 392] width 1558 height 784
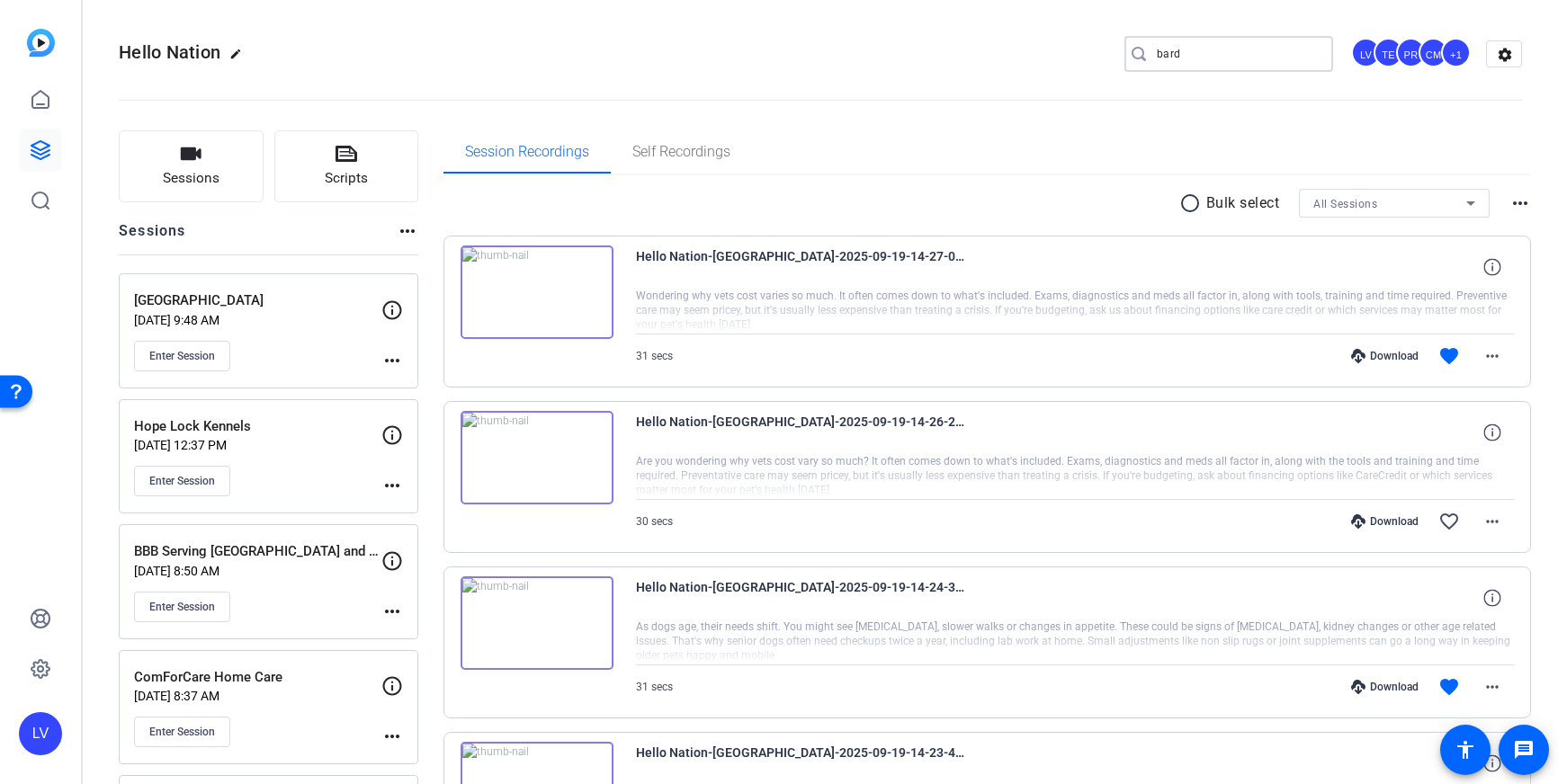
drag, startPoint x: 1188, startPoint y: 50, endPoint x: 1144, endPoint y: 50, distance: 44.0
click at [1144, 50] on div "bard" at bounding box center [1222, 54] width 194 height 36
click at [896, 60] on div "Hello Nation edit LV TE PR CM +1 settings" at bounding box center [821, 54] width 1404 height 27
click at [211, 168] on button "Sessions" at bounding box center [191, 166] width 145 height 72
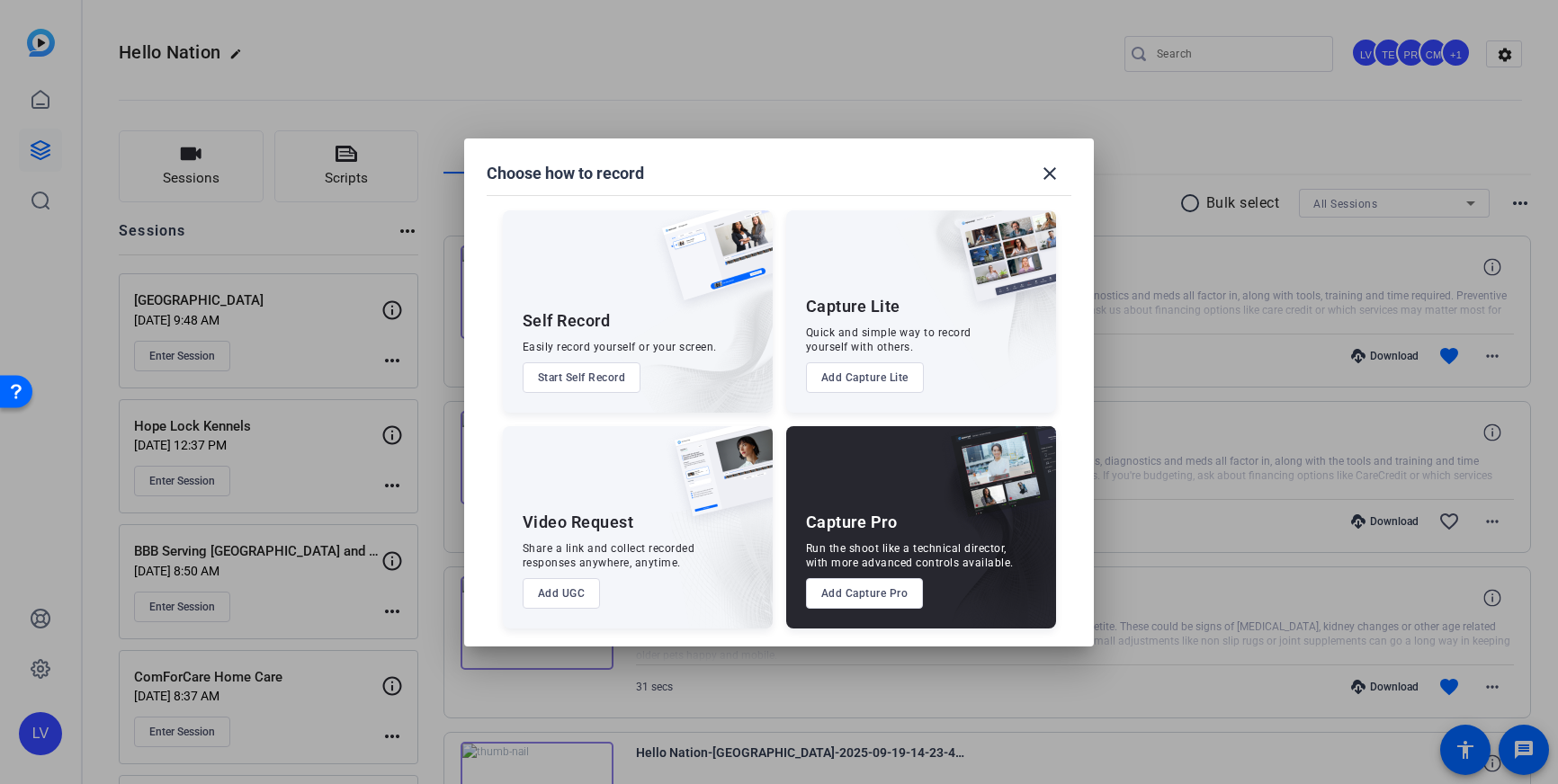
click at [857, 595] on button "Add Capture Pro" at bounding box center [865, 594] width 118 height 31
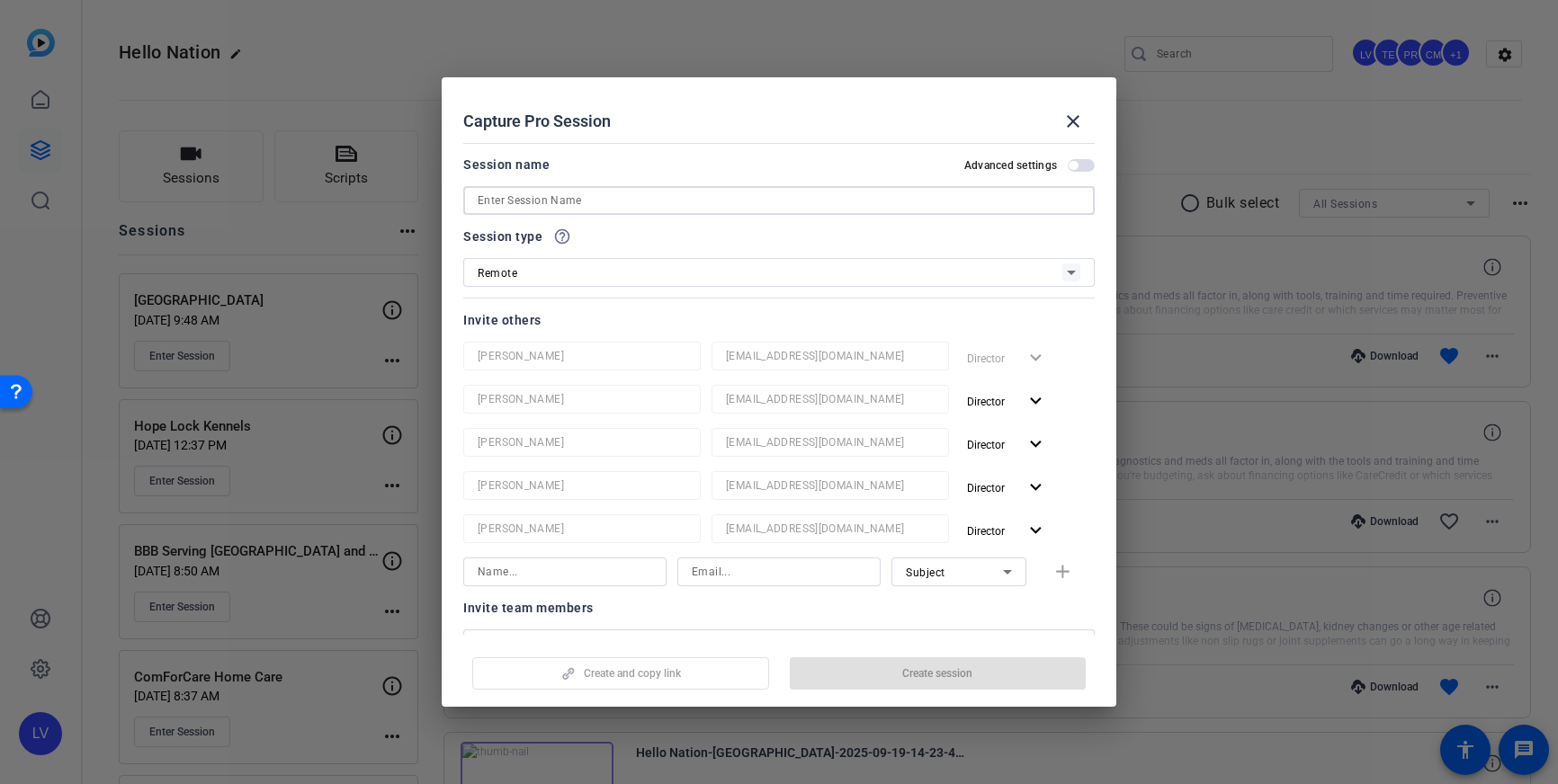
click at [745, 204] on input at bounding box center [779, 200] width 603 height 22
paste input "Bardstown Family Dentistry"
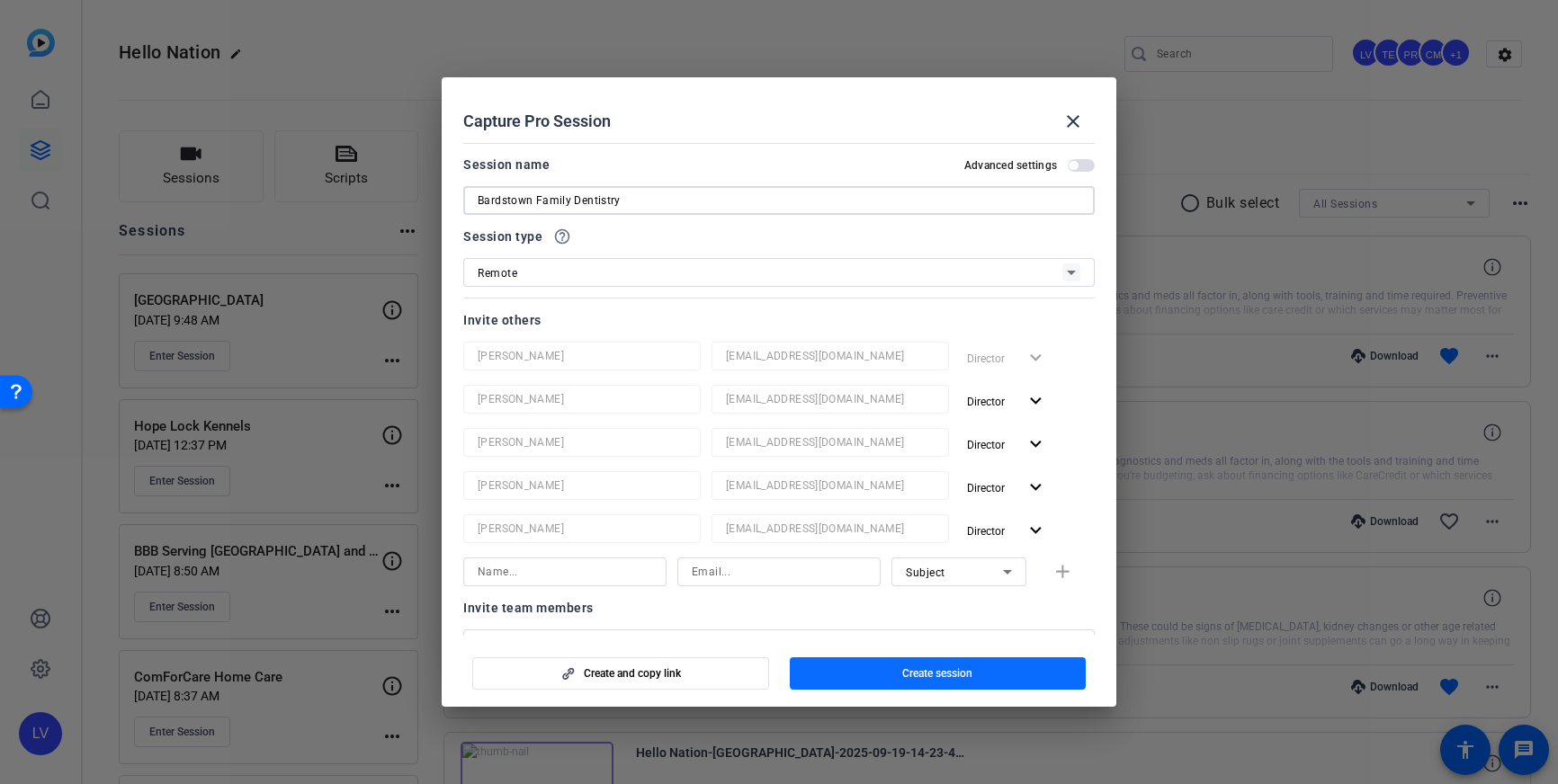
type input "Bardstown Family Dentistry"
click at [860, 676] on span "button" at bounding box center [938, 673] width 297 height 44
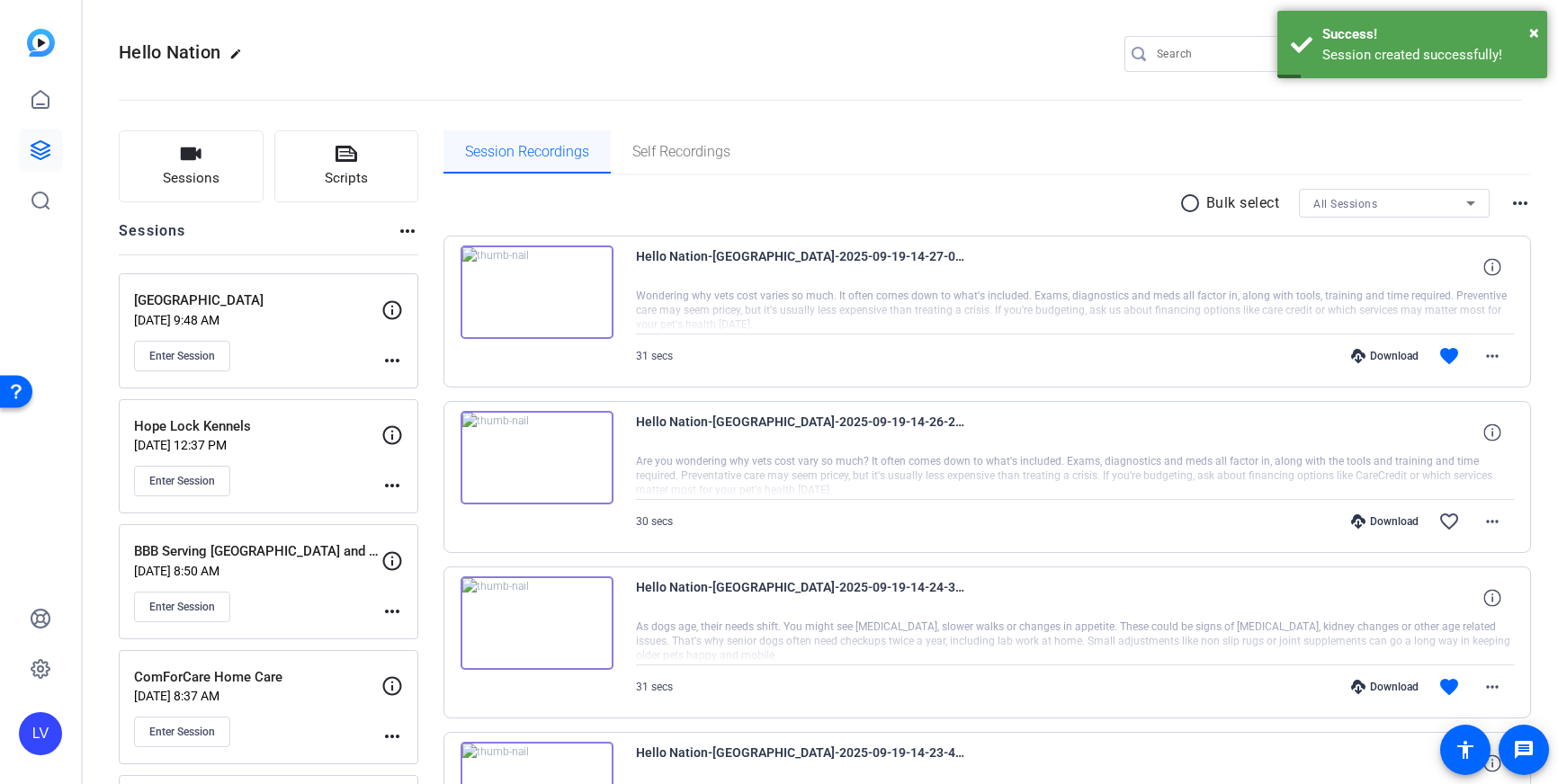
scroll to position [20, 0]
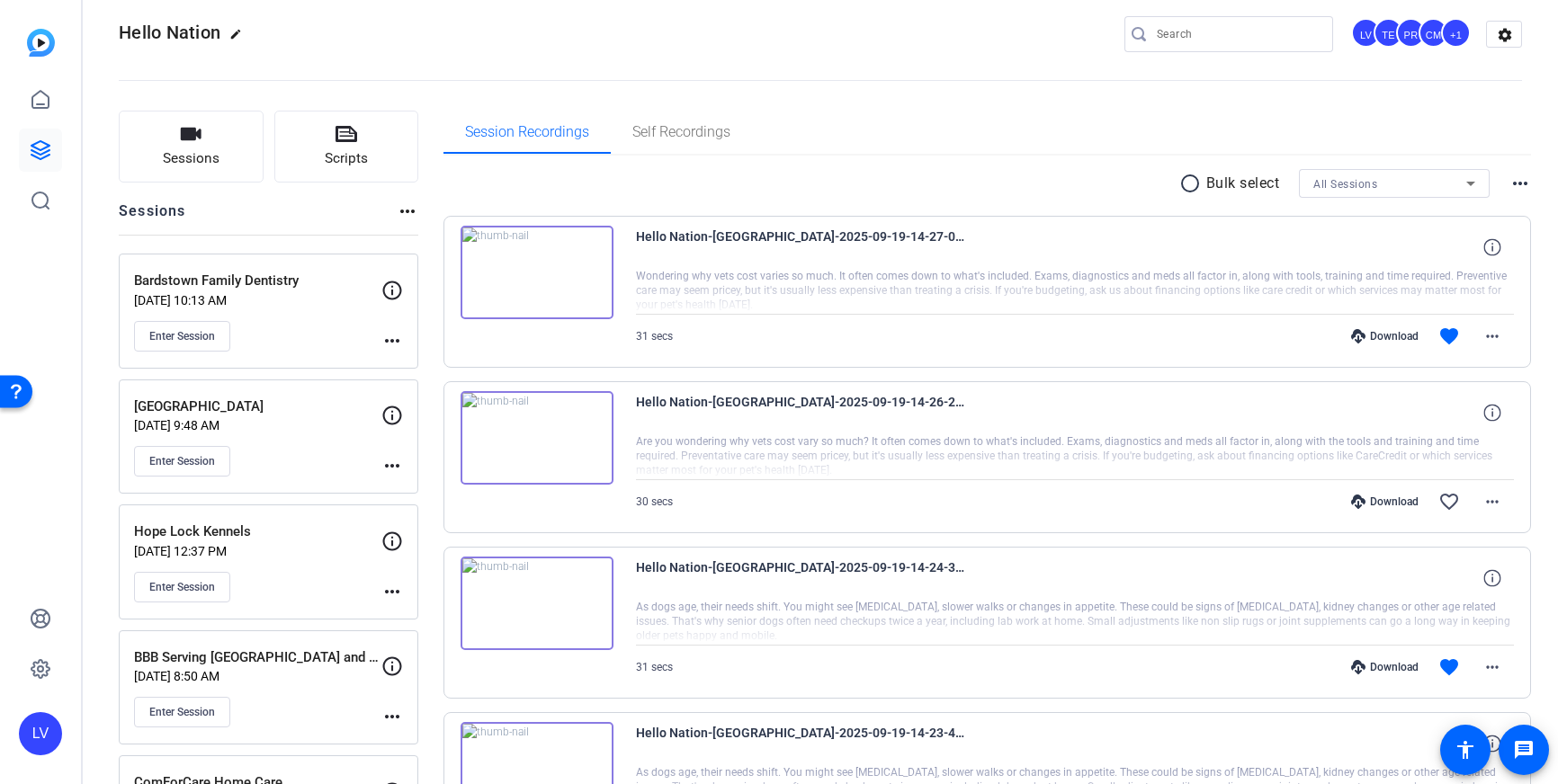
click at [395, 335] on mat-icon "more_horiz" at bounding box center [393, 341] width 22 height 22
click at [429, 366] on span "Edit Session" at bounding box center [437, 367] width 82 height 22
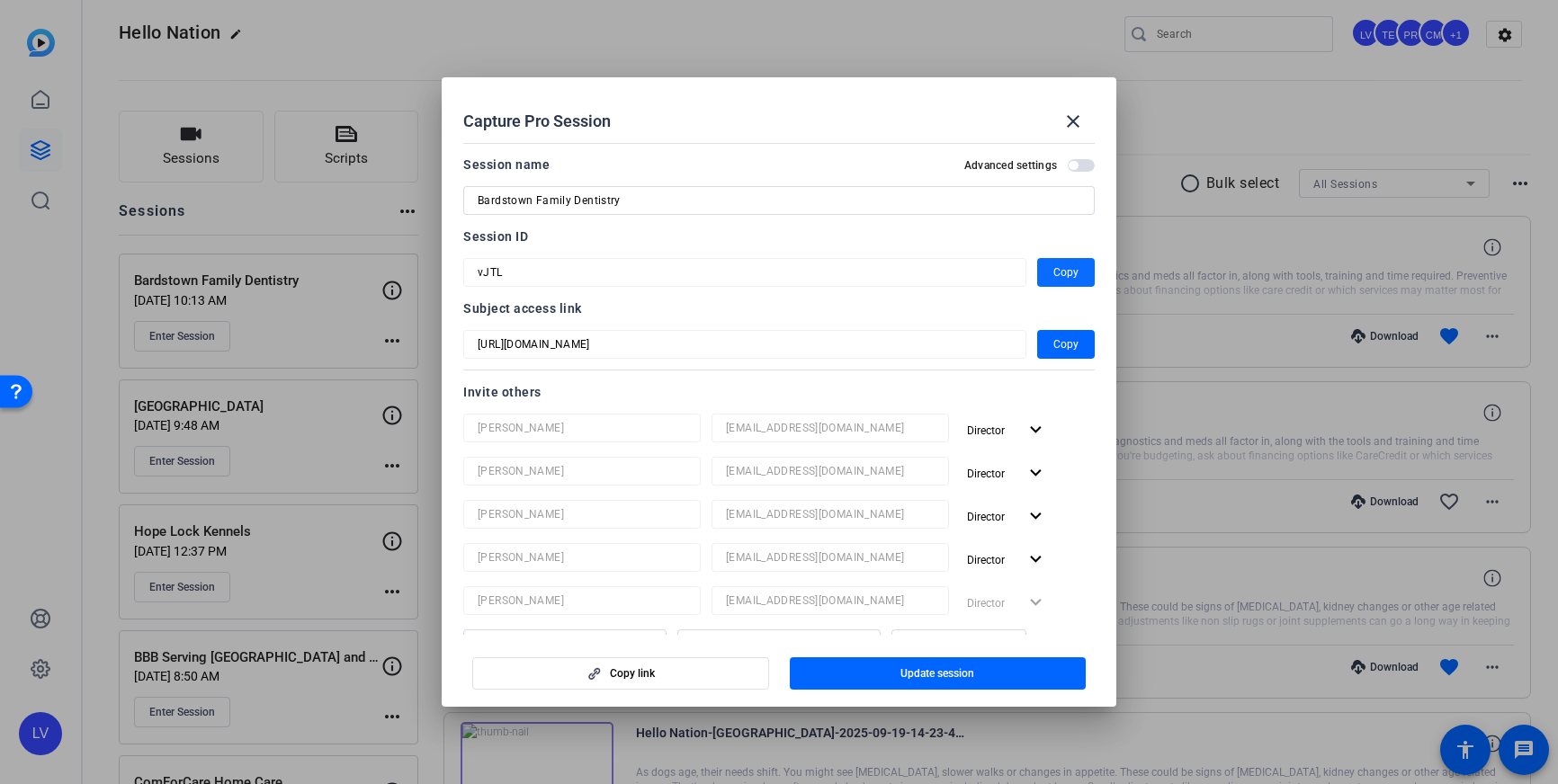
click at [1068, 282] on span "Copy" at bounding box center [1066, 273] width 25 height 22
